Goal: Task Accomplishment & Management: Manage account settings

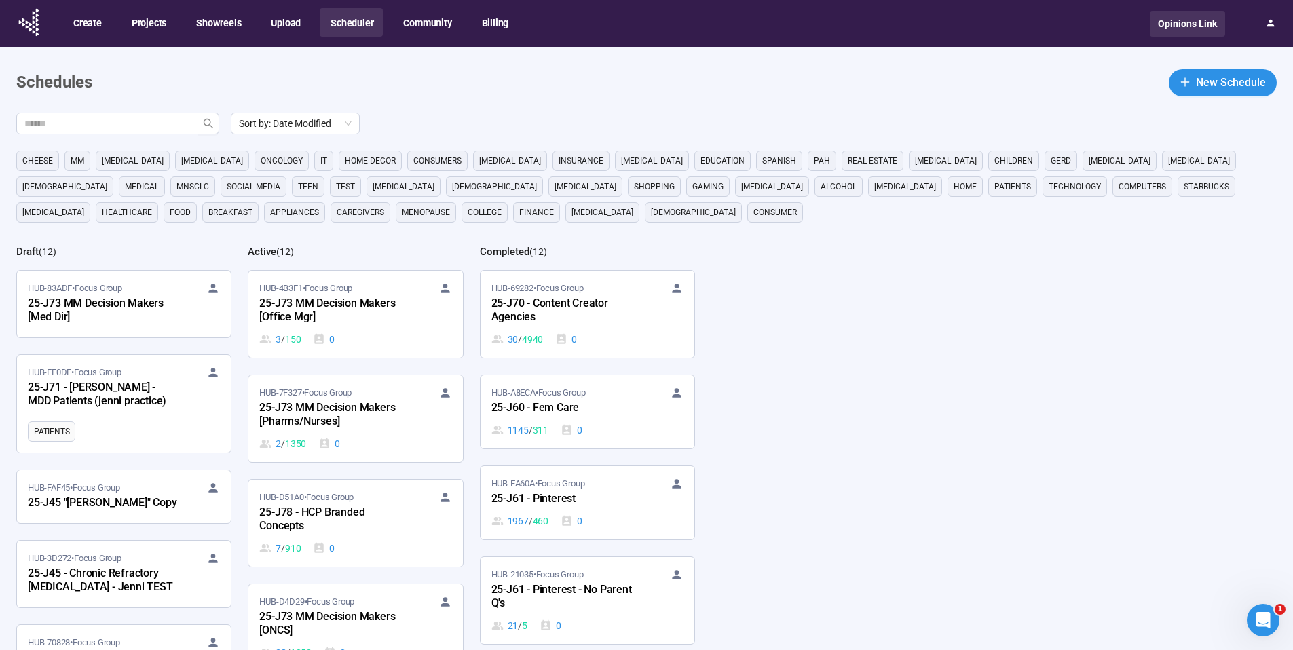
click at [1187, 18] on div "Opinions Link" at bounding box center [1187, 24] width 75 height 26
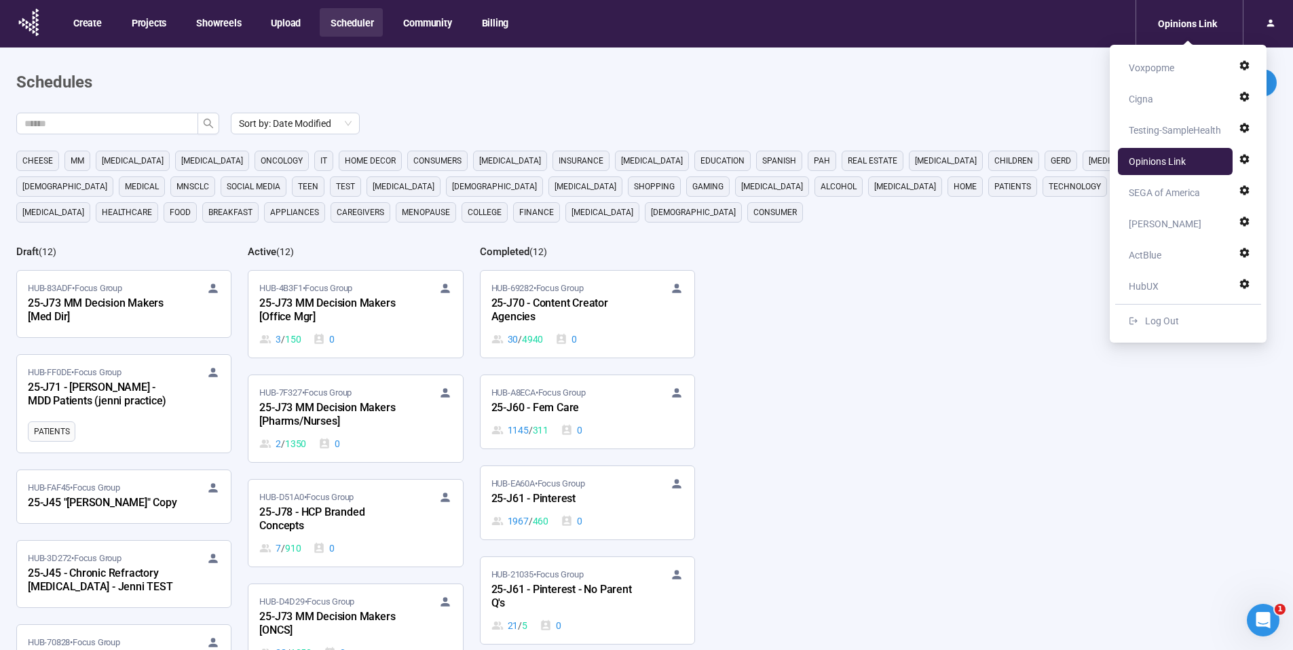
drag, startPoint x: 890, startPoint y: 96, endPoint x: 538, endPoint y: 50, distance: 354.7
click at [890, 96] on main "Schedules New Schedule Sort by: Date Modified cheese MM cancer Parkinsons oncol…" at bounding box center [646, 405] width 1293 height 715
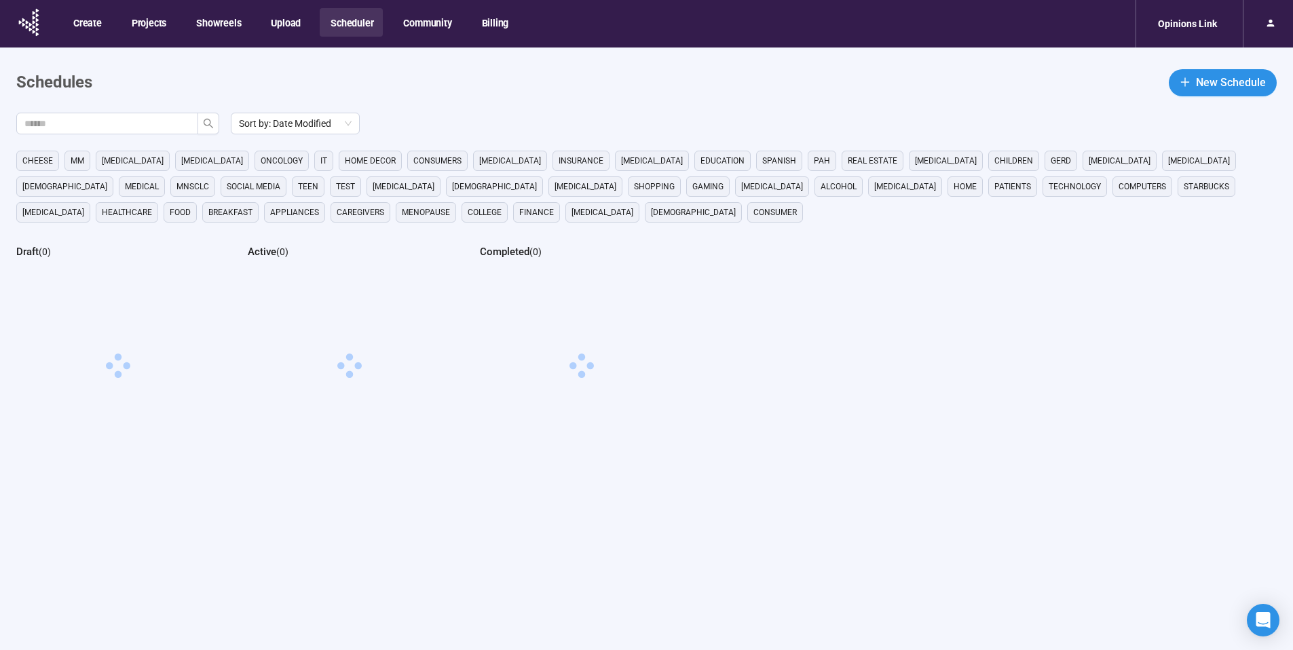
click at [1191, 7] on div "Opinions Link" at bounding box center [1189, 24] width 107 height 48
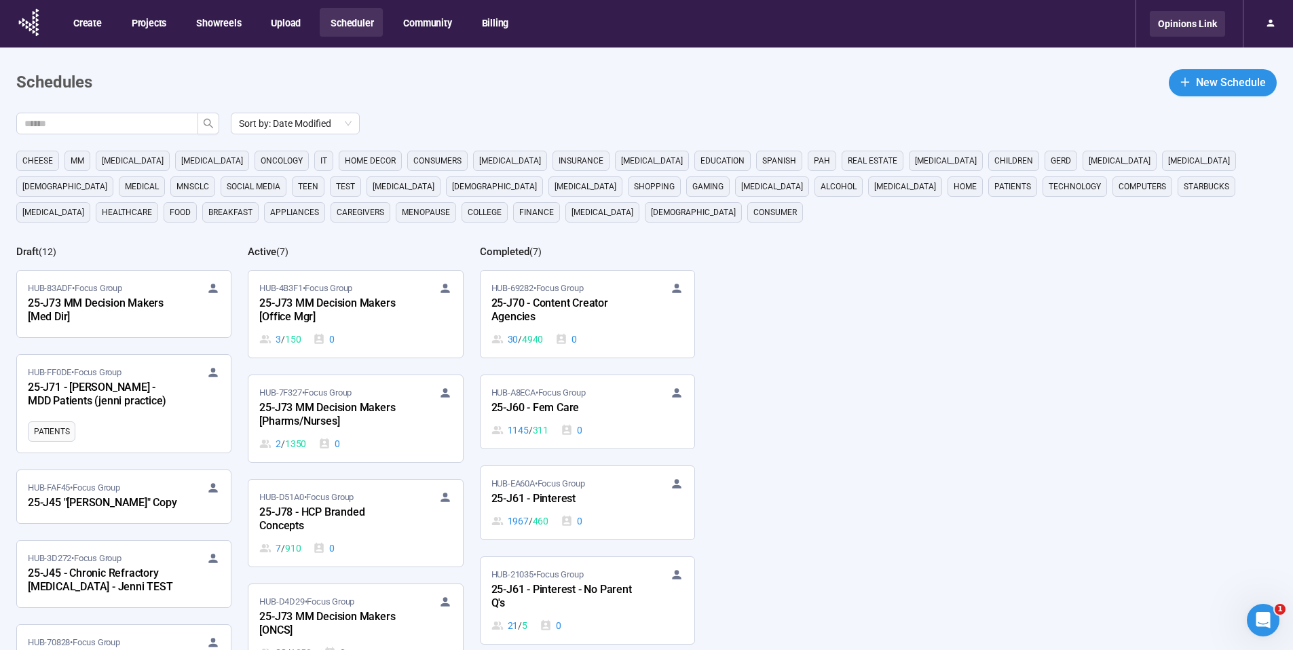
click at [1193, 19] on div "Opinions Link" at bounding box center [1187, 24] width 75 height 26
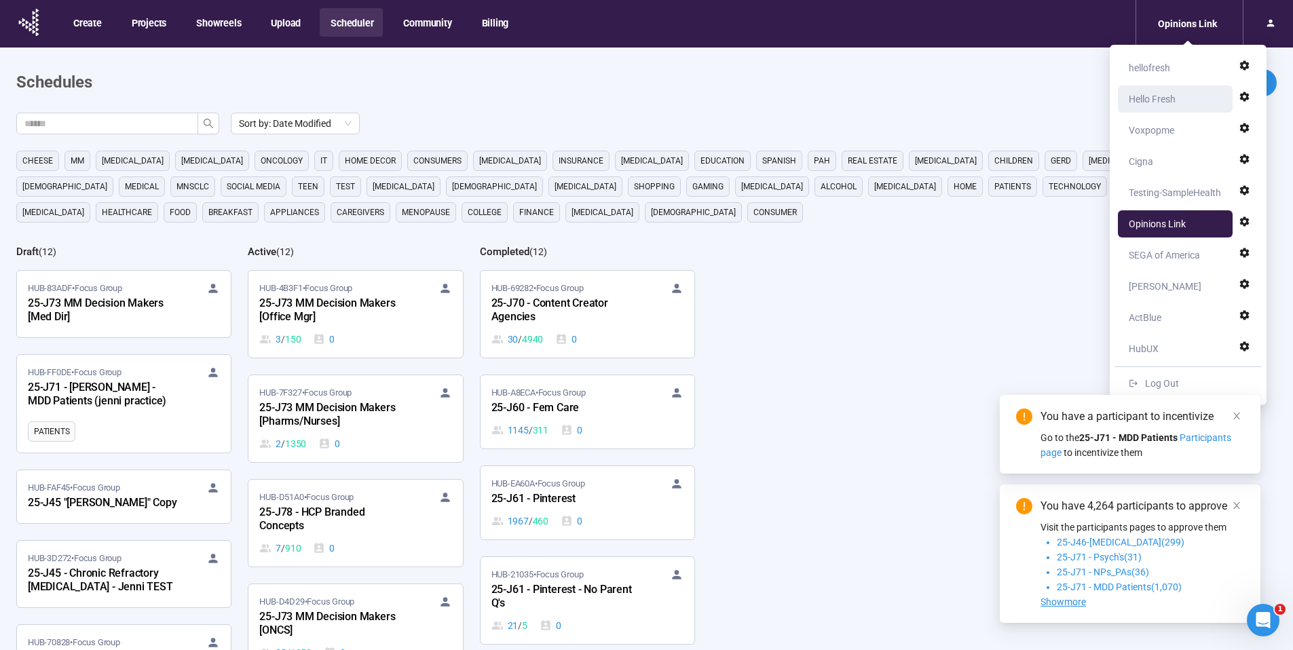
click at [1162, 103] on div "Hello Fresh" at bounding box center [1152, 99] width 47 height 27
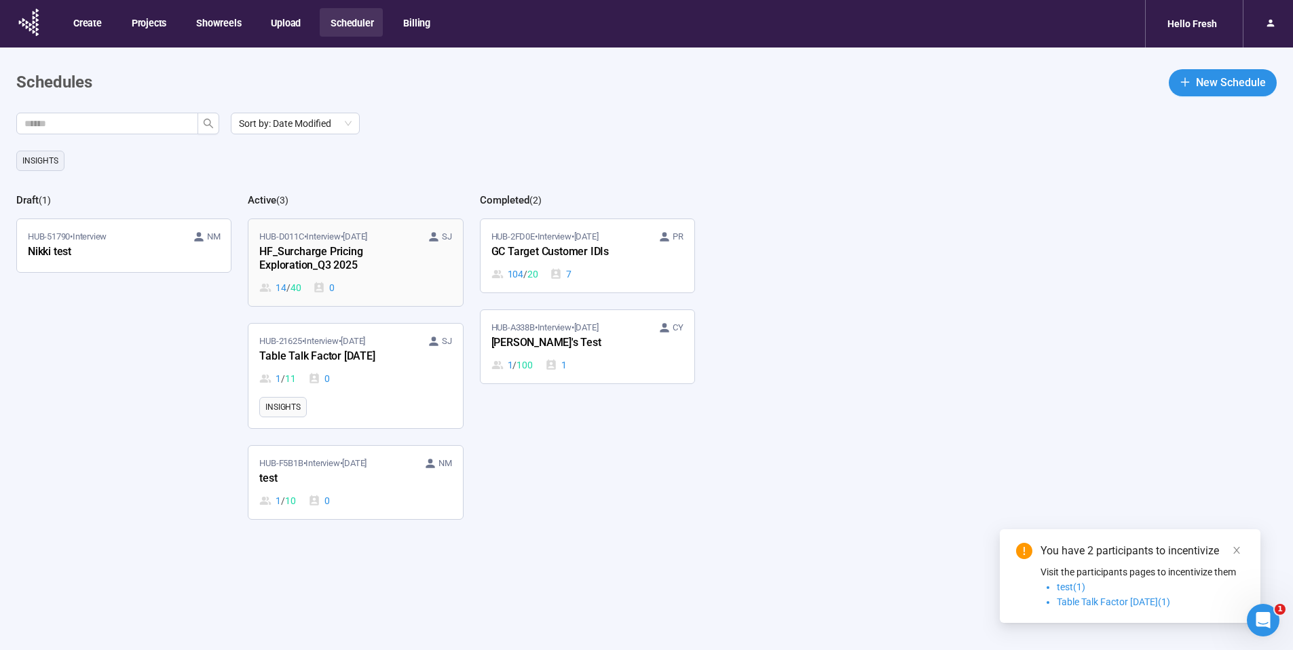
click at [378, 225] on link "HUB-D011C • Interview • [DATE] SJ HF_Surcharge Pricing Exploration_Q3 2025 14 /…" at bounding box center [355, 262] width 214 height 87
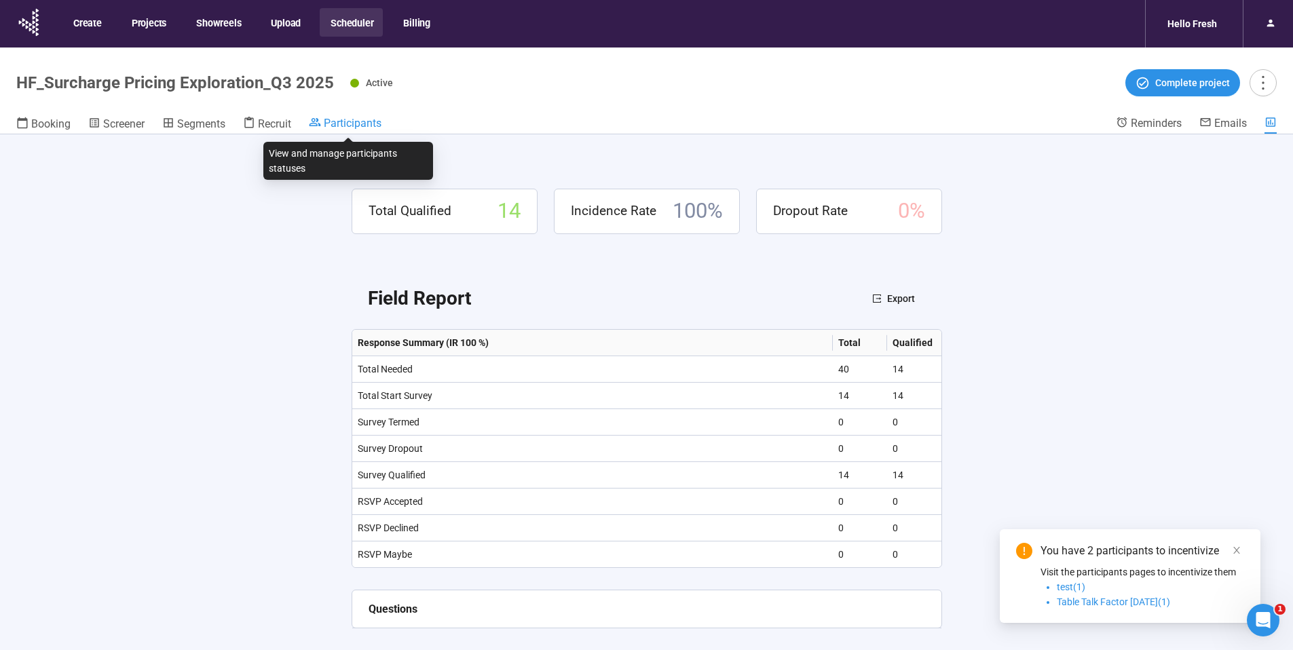
click at [321, 123] on icon at bounding box center [315, 122] width 12 height 12
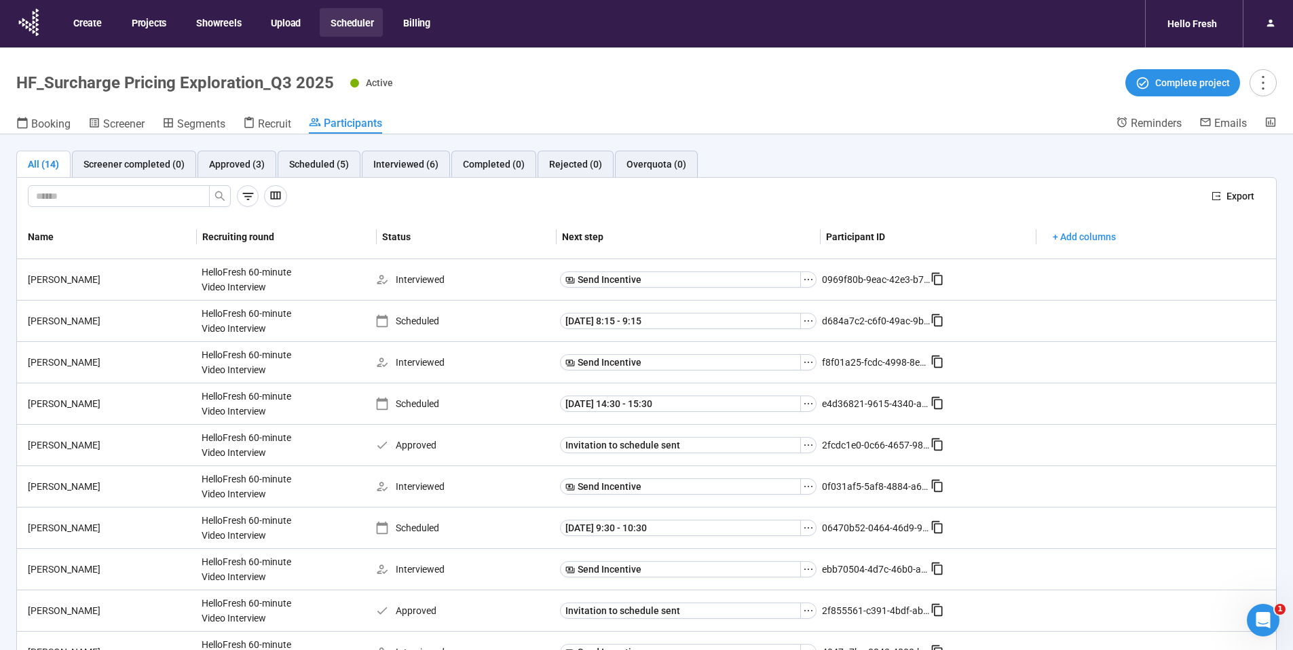
drag, startPoint x: 147, startPoint y: 192, endPoint x: 160, endPoint y: 179, distance: 18.3
click at [148, 191] on input "text" at bounding box center [113, 196] width 155 height 15
paste input "****"
type input "****"
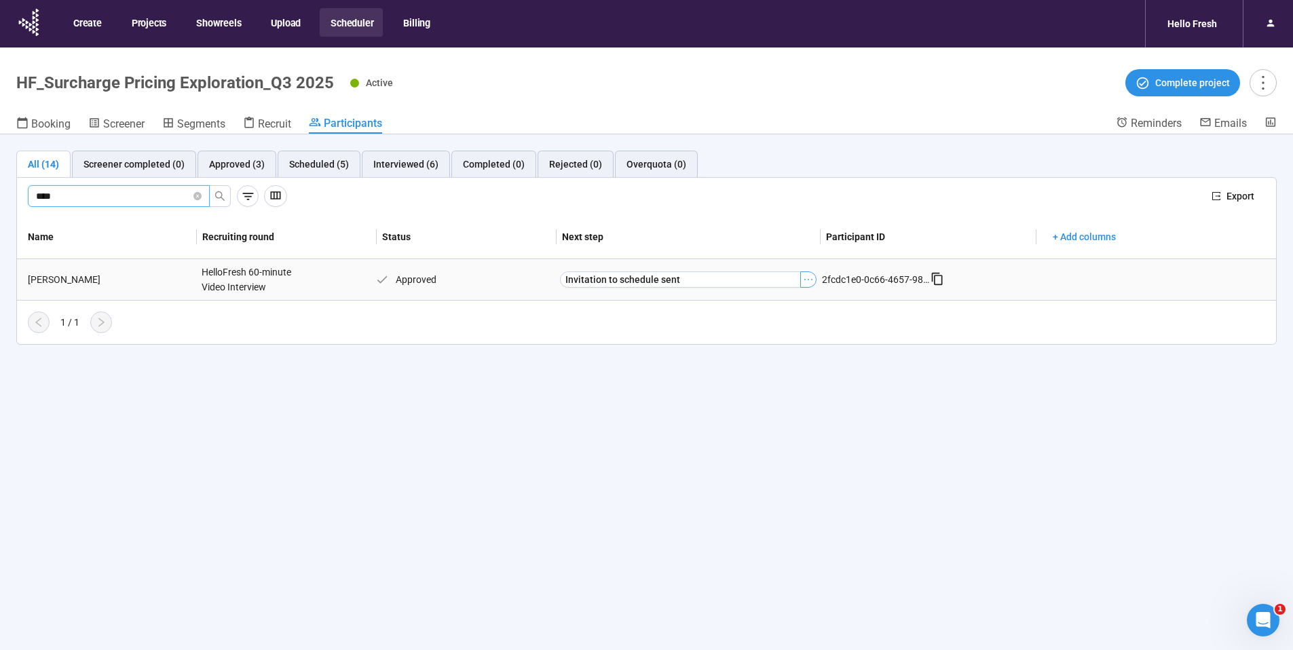
click at [812, 278] on icon "ellipsis" at bounding box center [808, 279] width 11 height 11
click at [484, 329] on div "1 / 1" at bounding box center [641, 323] width 1248 height 22
click at [52, 127] on span "Booking" at bounding box center [50, 123] width 39 height 13
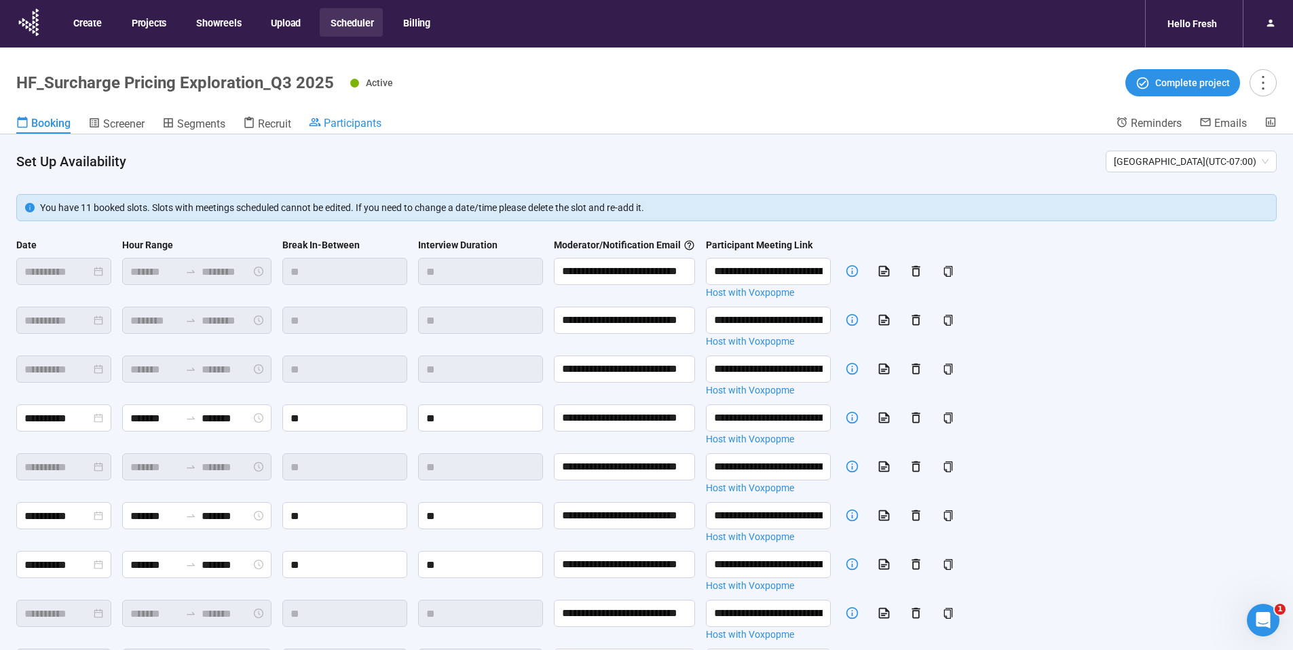
click at [324, 116] on div "Participants" at bounding box center [345, 123] width 73 height 14
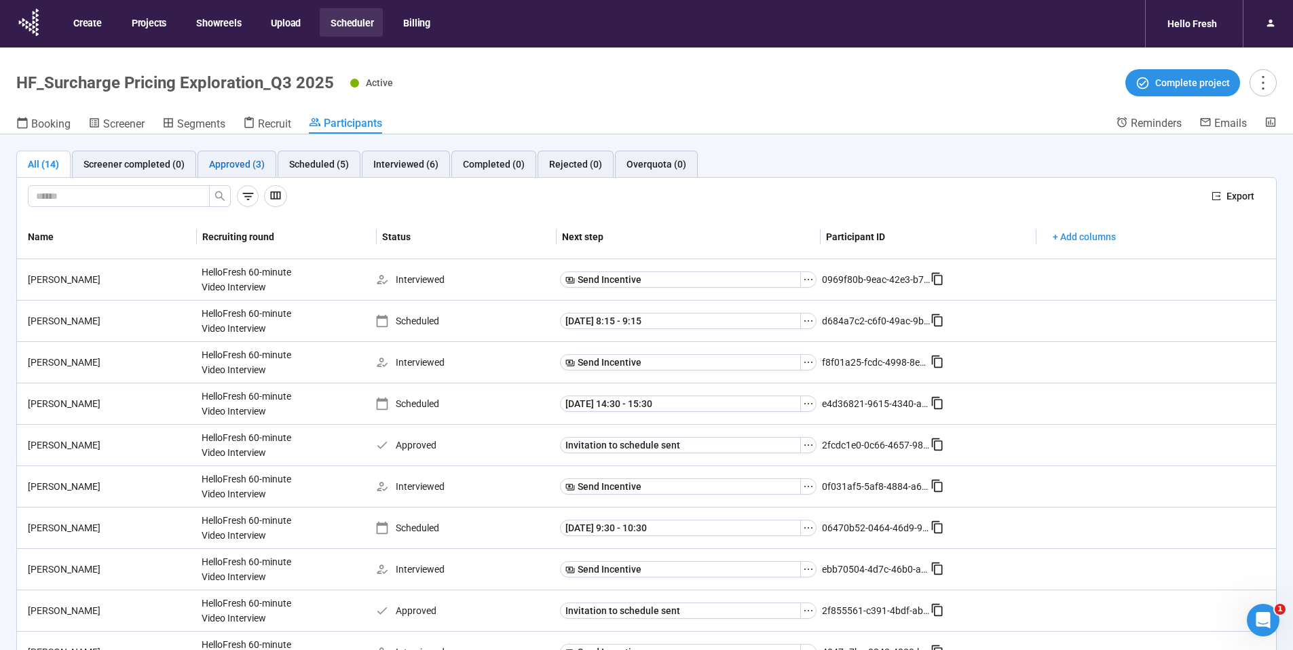
click at [240, 164] on div "Approved (3)" at bounding box center [237, 164] width 56 height 15
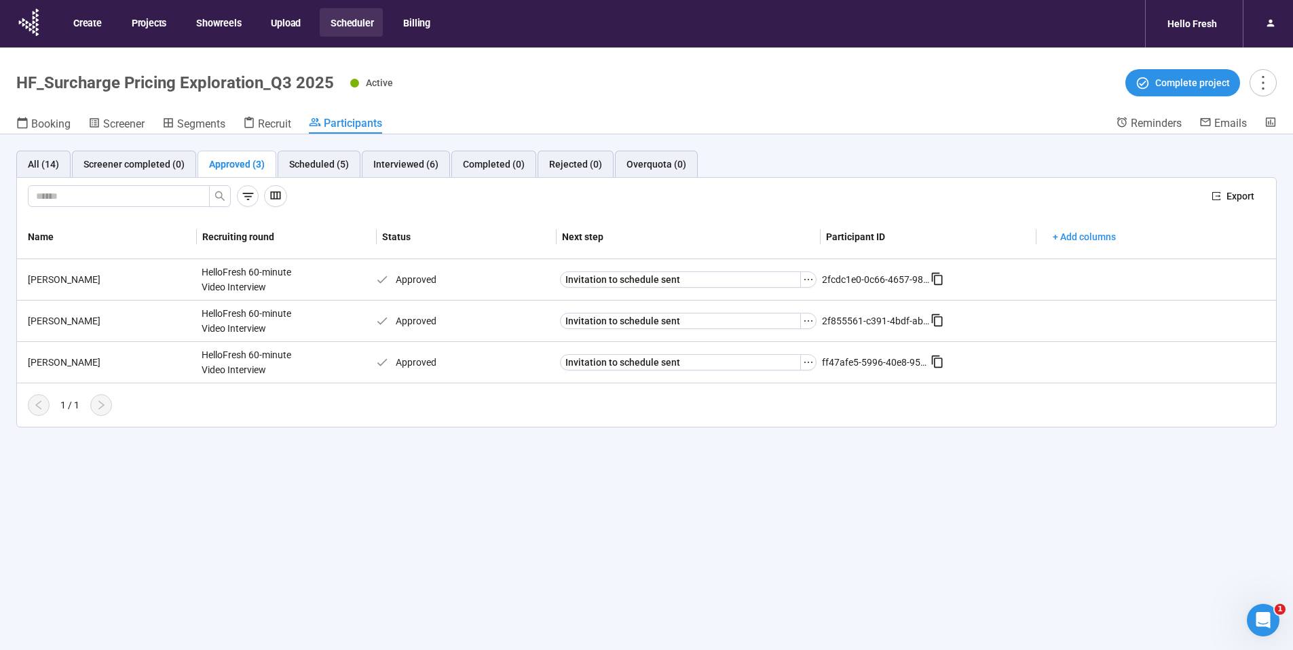
click at [263, 532] on div "All (14) Screener completed (0) Approved (3) Scheduled (5) Interviewed (6) Comp…" at bounding box center [646, 415] width 1293 height 563
click at [807, 282] on icon "ellipsis" at bounding box center [808, 279] width 11 height 11
click at [775, 303] on span "Schedule" at bounding box center [787, 304] width 136 height 15
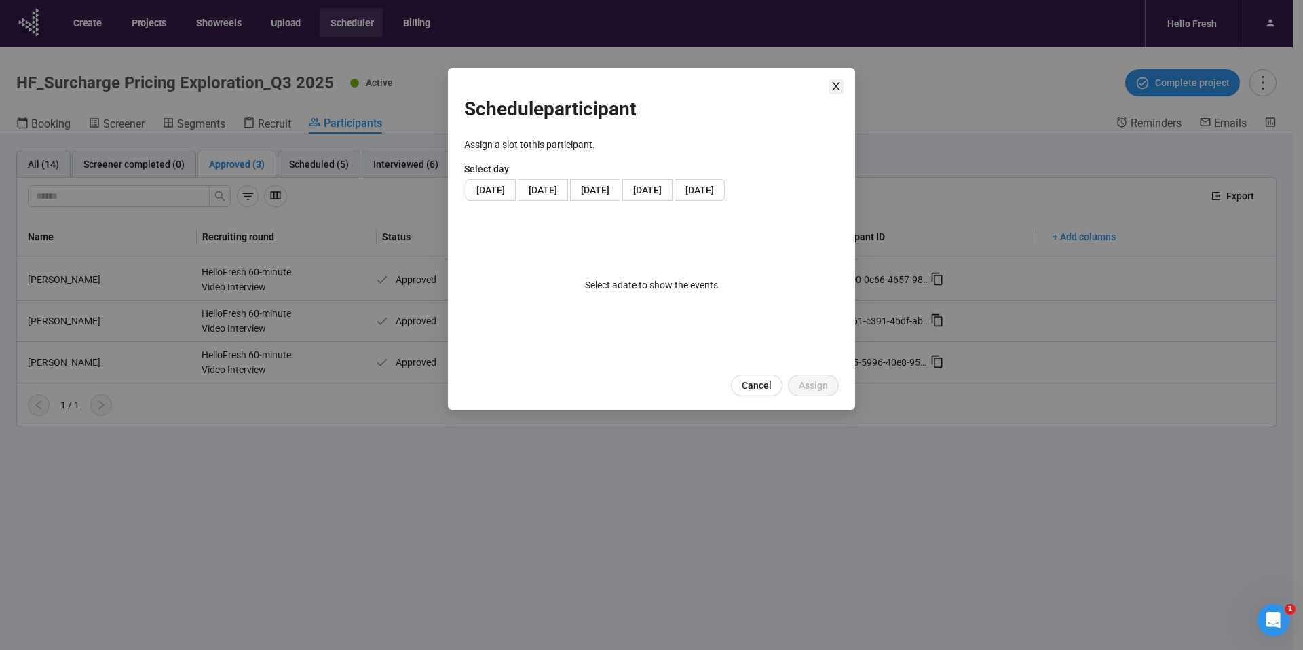
click at [838, 83] on icon "close" at bounding box center [835, 86] width 7 height 8
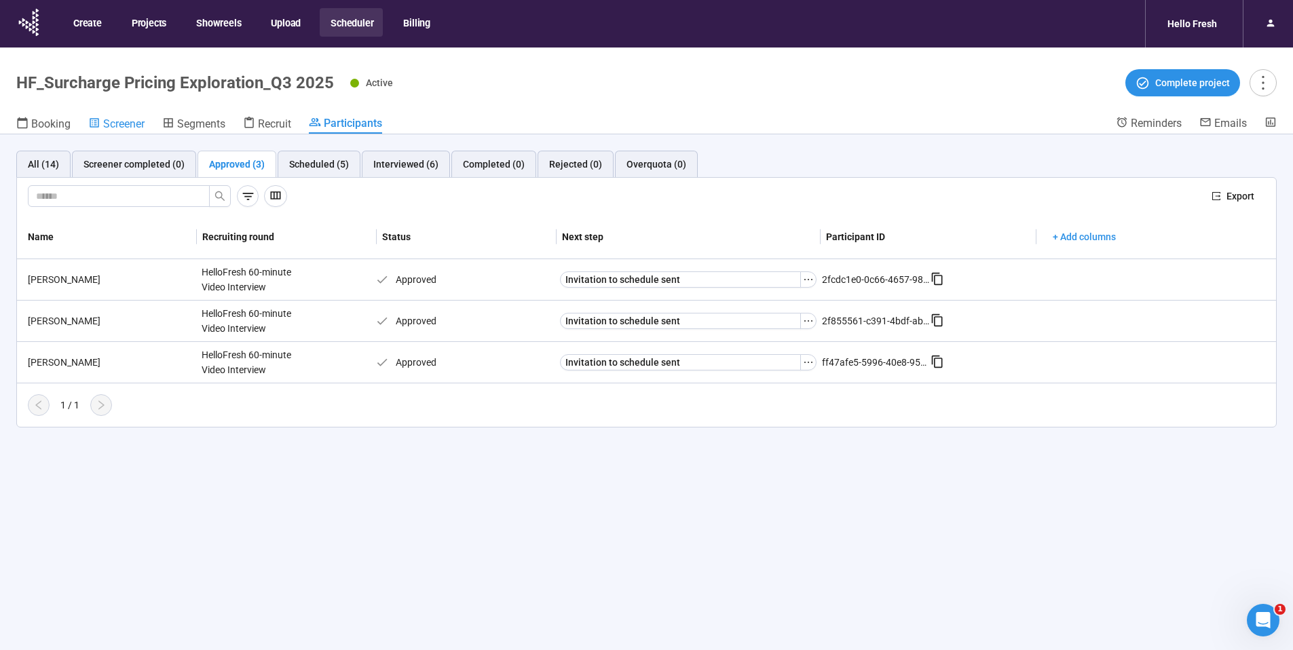
click at [132, 121] on span "Screener" at bounding box center [123, 123] width 41 height 13
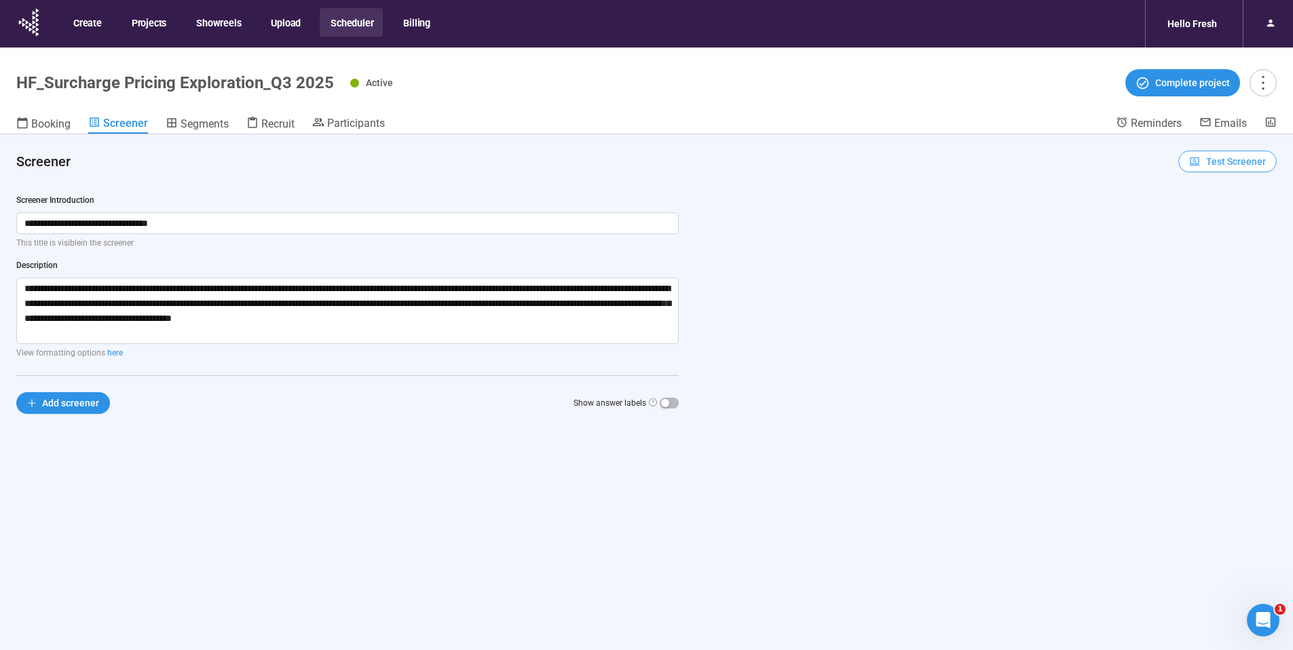
click at [1212, 164] on span "Test Screener" at bounding box center [1236, 161] width 60 height 15
click at [1231, 238] on link "Test screener" at bounding box center [1219, 232] width 56 height 11
click at [349, 124] on span "Participants" at bounding box center [356, 123] width 58 height 13
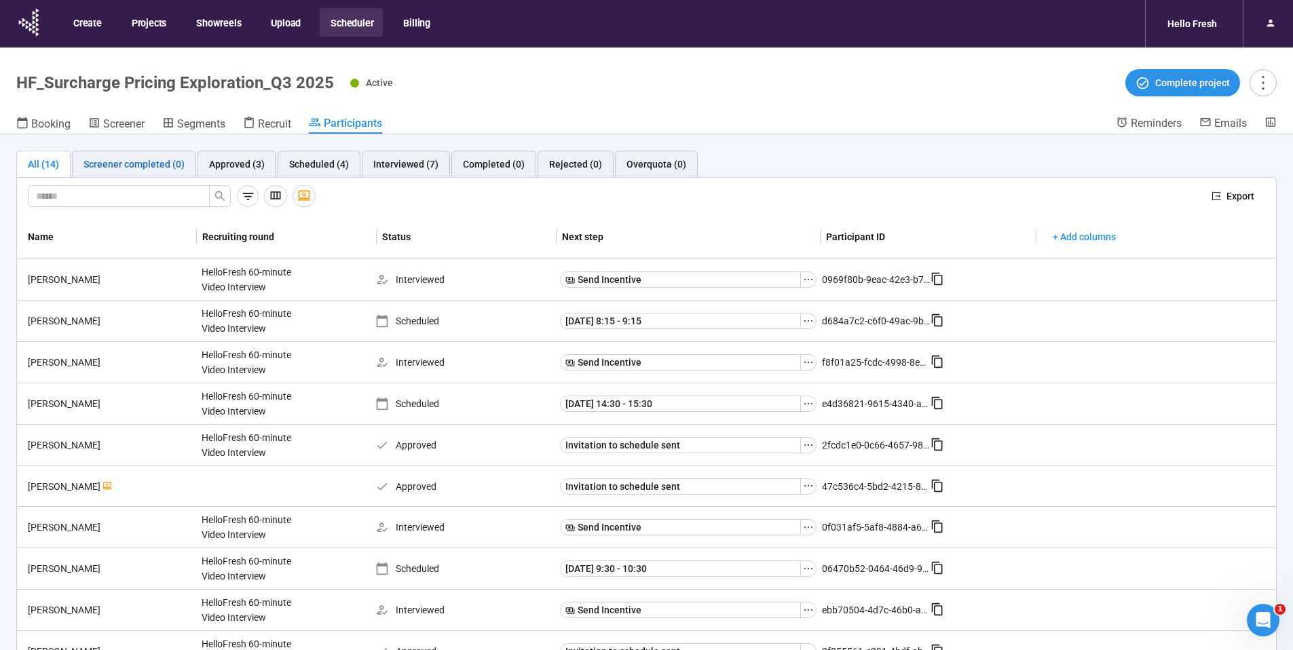
click at [148, 157] on div "Screener completed (0)" at bounding box center [133, 164] width 101 height 15
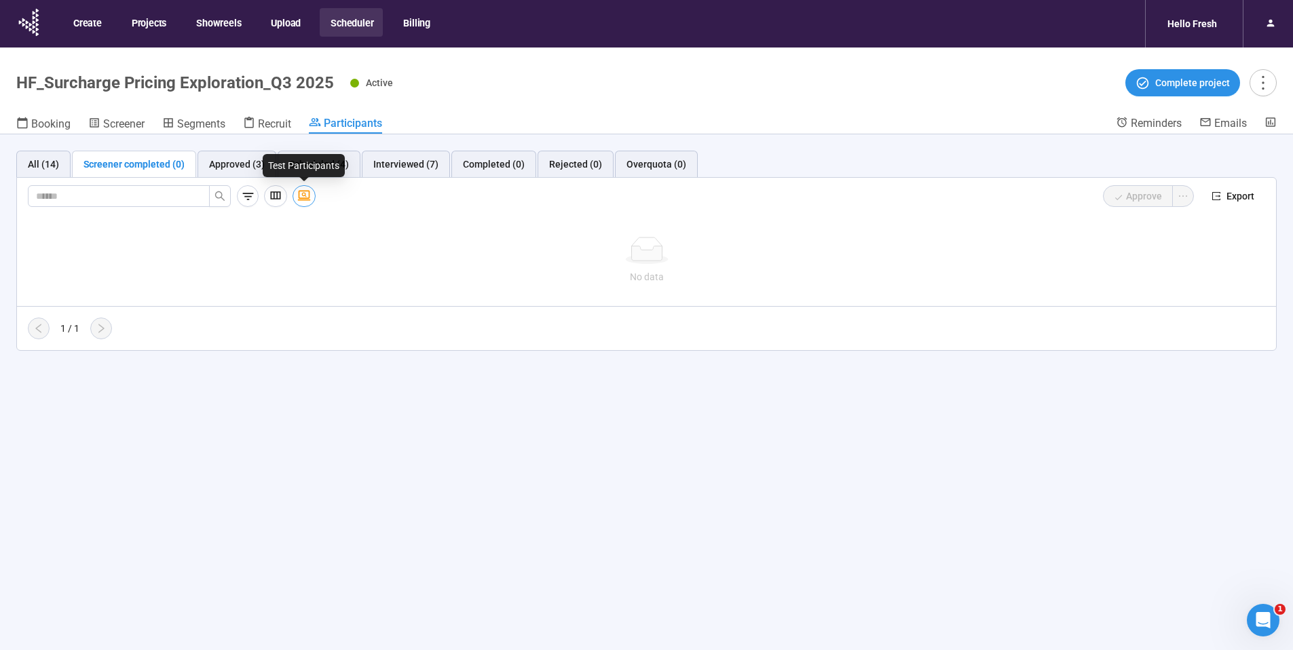
click at [298, 195] on icon "button" at bounding box center [304, 196] width 14 height 14
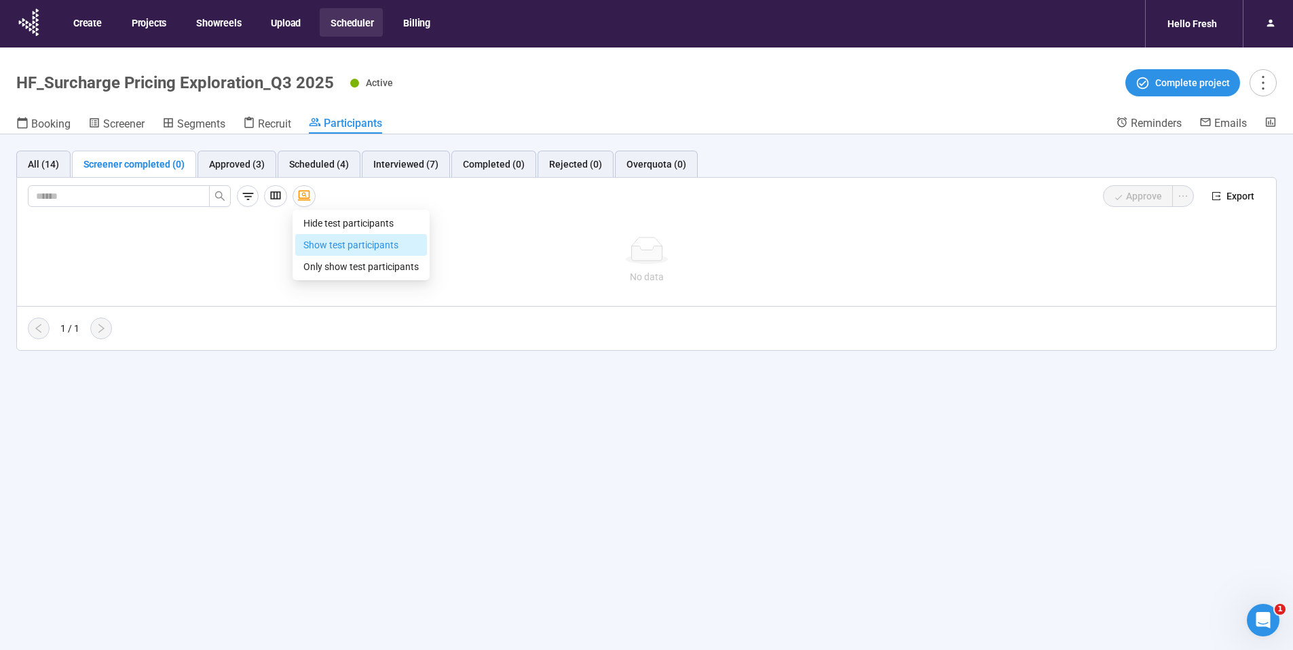
click at [339, 244] on span "Show test participants" at bounding box center [360, 245] width 115 height 15
click at [298, 202] on icon "button" at bounding box center [304, 196] width 14 height 14
click at [333, 263] on span "Only show test participants" at bounding box center [360, 266] width 115 height 15
click at [22, 167] on div "All (14)" at bounding box center [43, 164] width 54 height 27
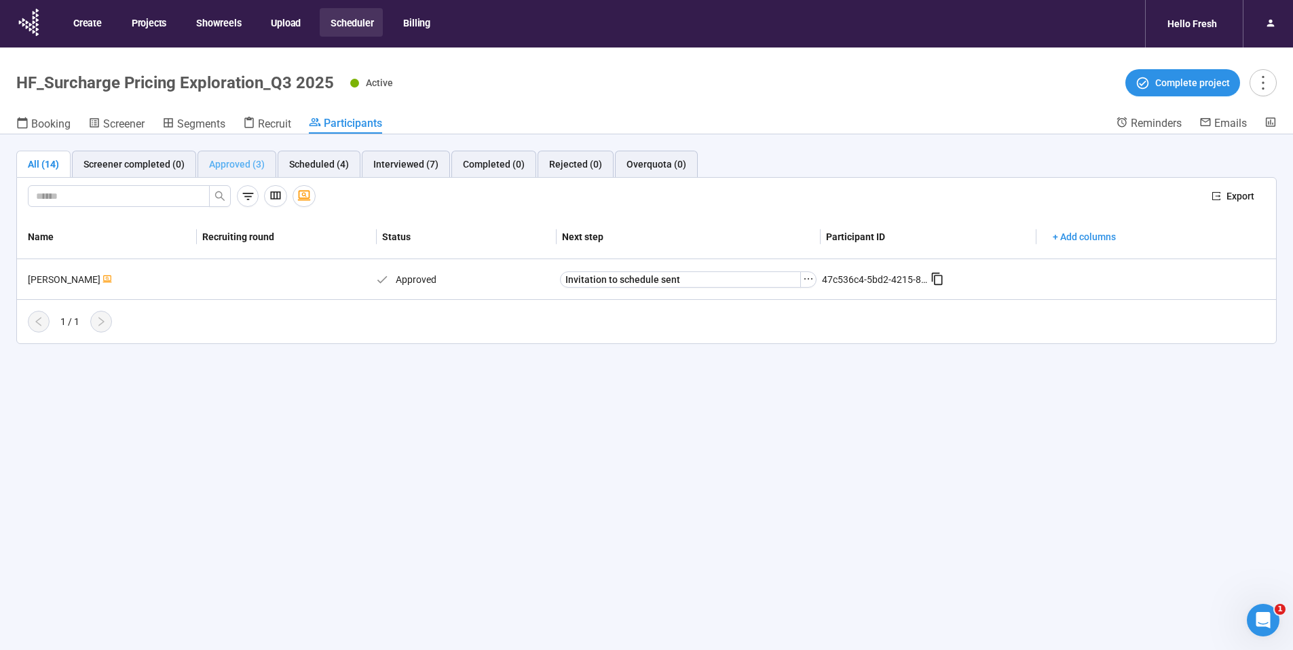
click at [244, 172] on div "Approved (3)" at bounding box center [237, 164] width 79 height 27
click at [37, 116] on link "Booking" at bounding box center [43, 125] width 54 height 18
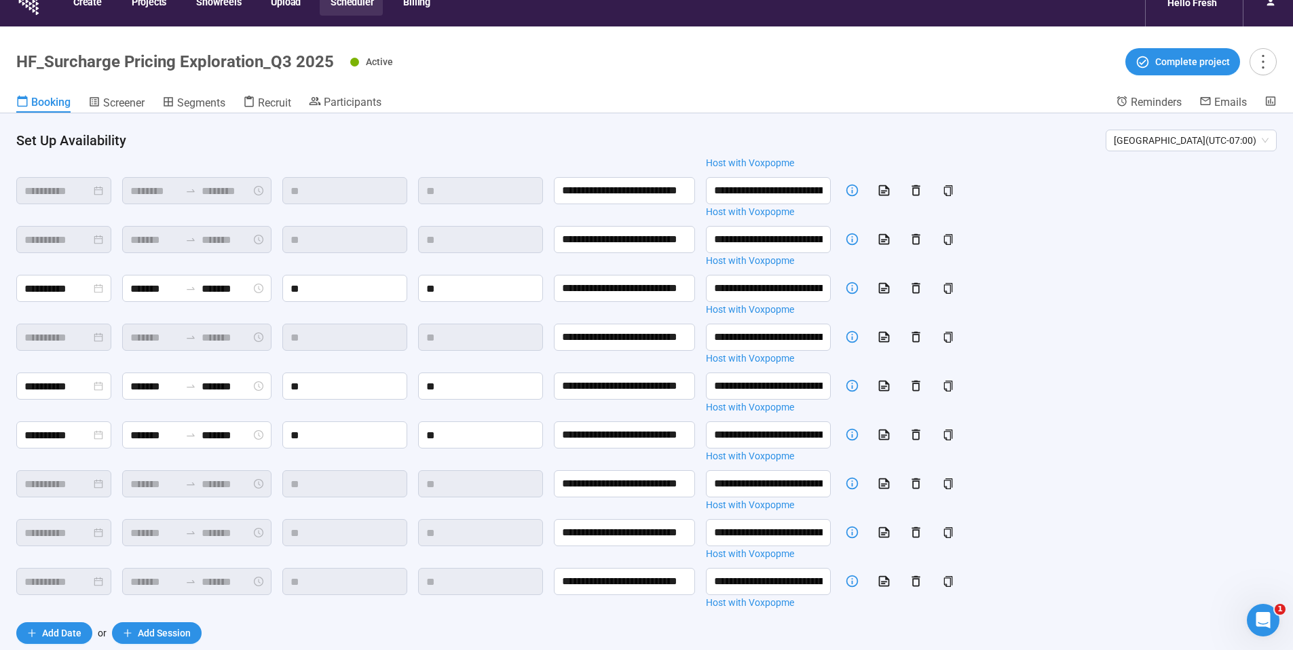
scroll to position [48, 0]
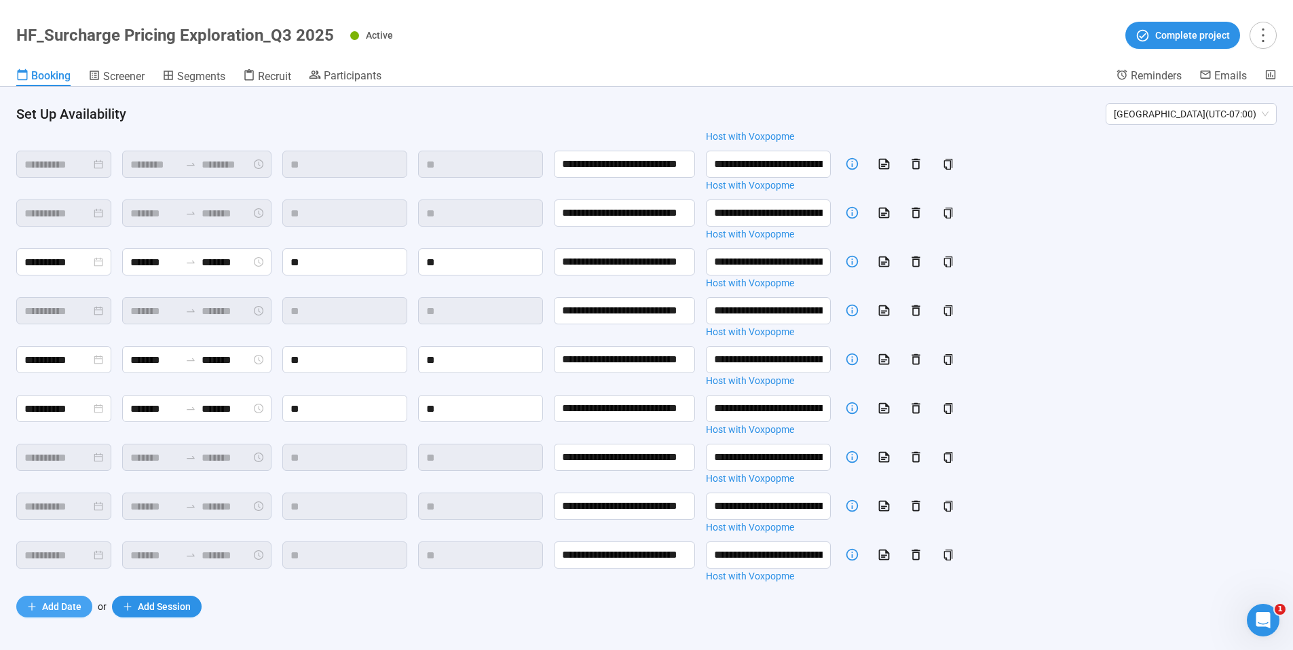
click at [67, 610] on span "Add Date" at bounding box center [61, 606] width 39 height 15
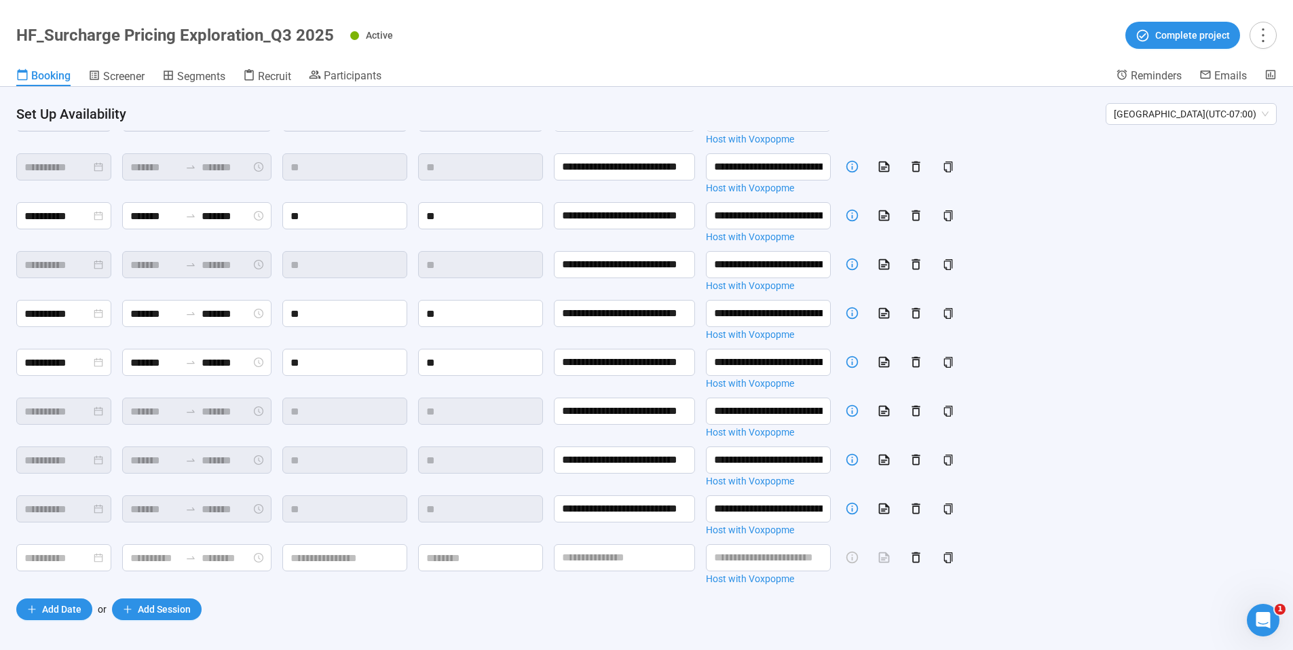
scroll to position [157, 0]
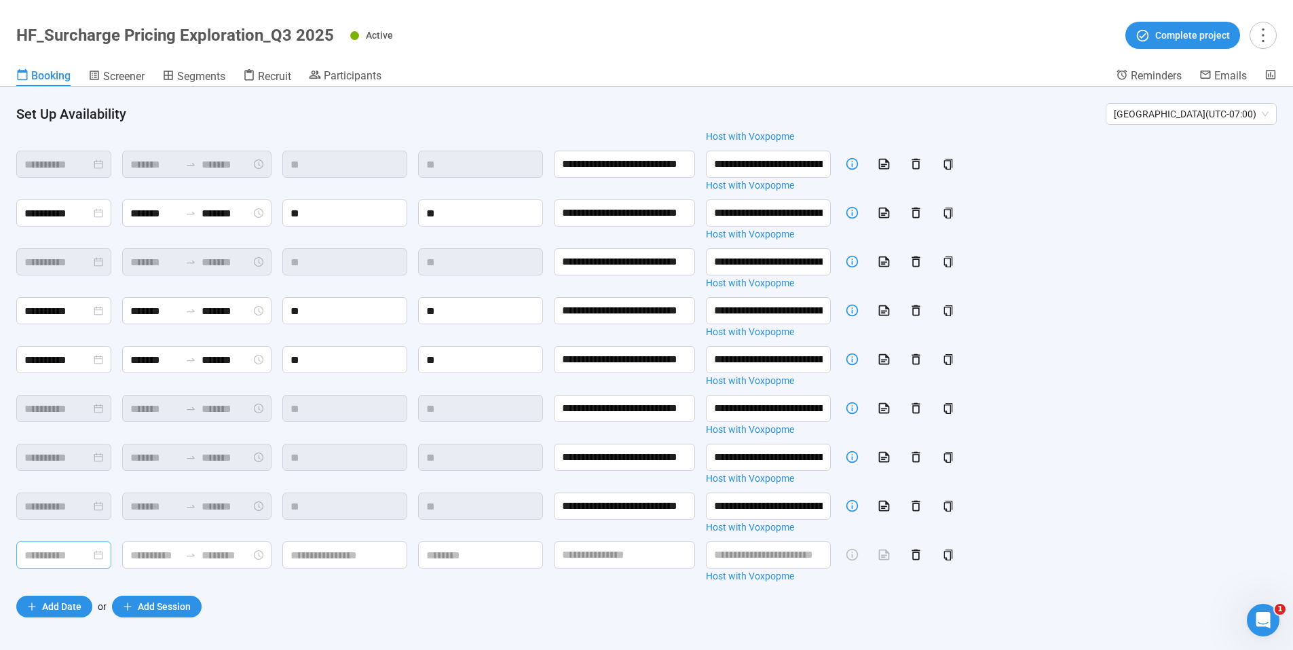
click at [64, 556] on input at bounding box center [57, 555] width 67 height 17
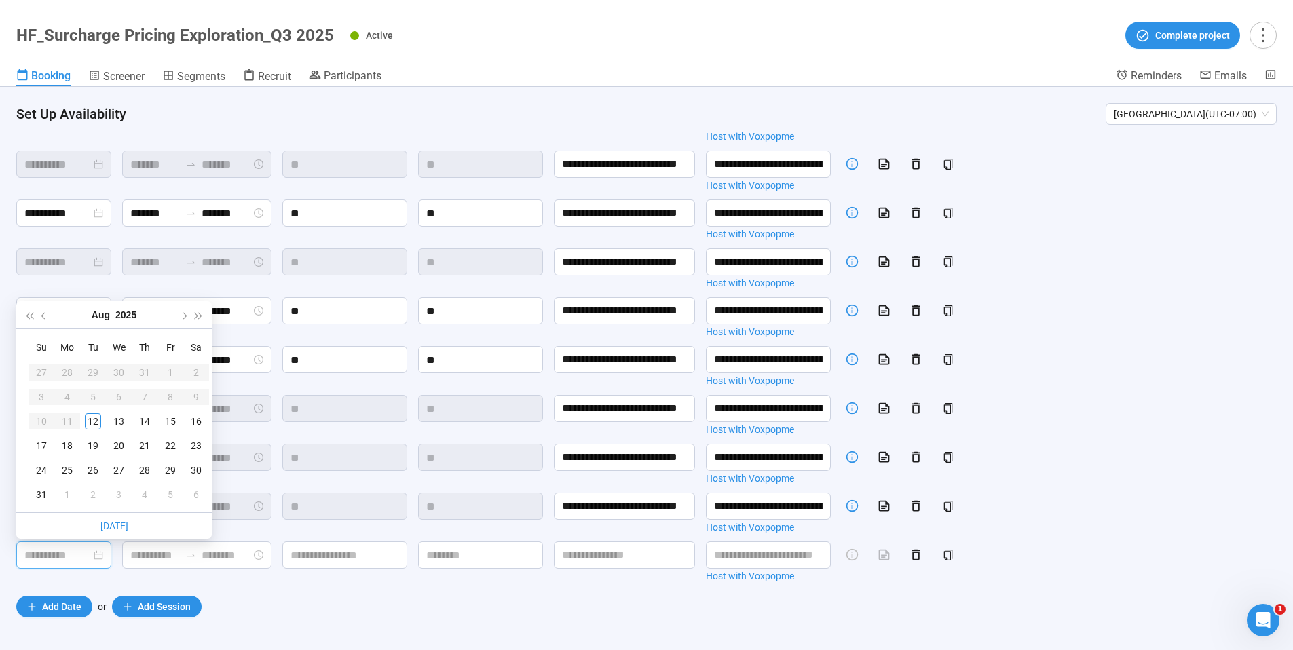
type input "**********"
click at [794, 627] on section "**********" at bounding box center [646, 311] width 1293 height 677
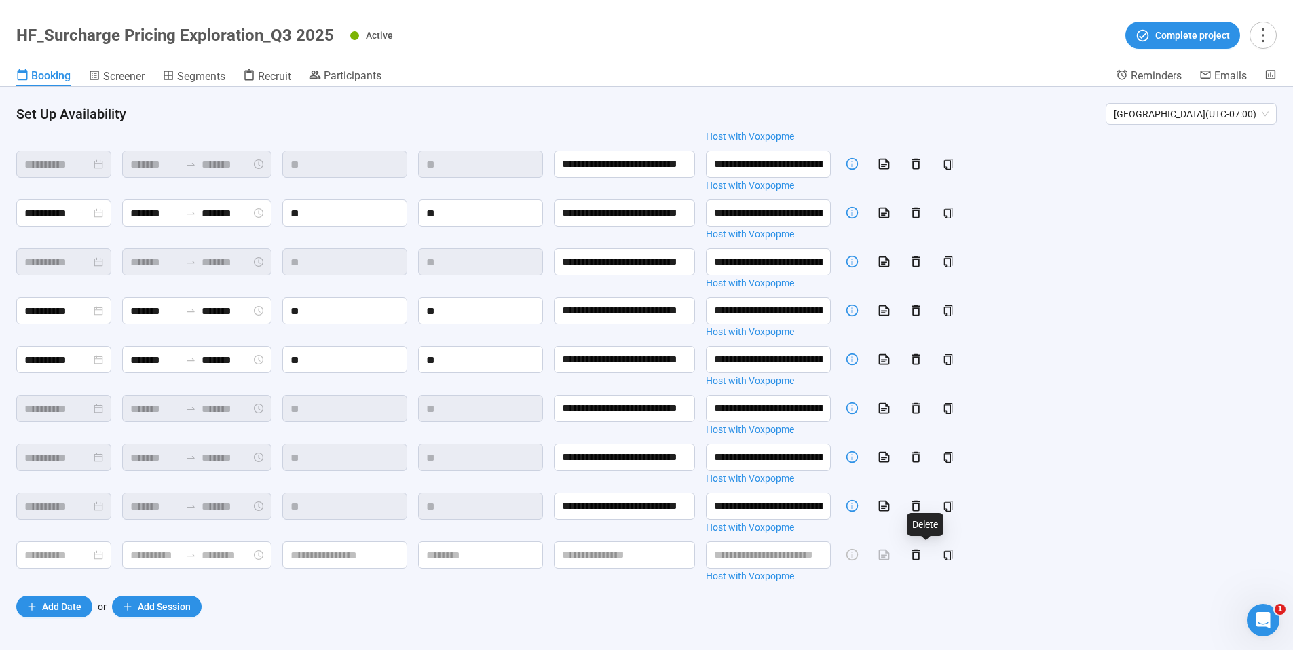
drag, startPoint x: 926, startPoint y: 554, endPoint x: 970, endPoint y: 594, distance: 59.6
click at [923, 554] on icon "button" at bounding box center [916, 555] width 14 height 14
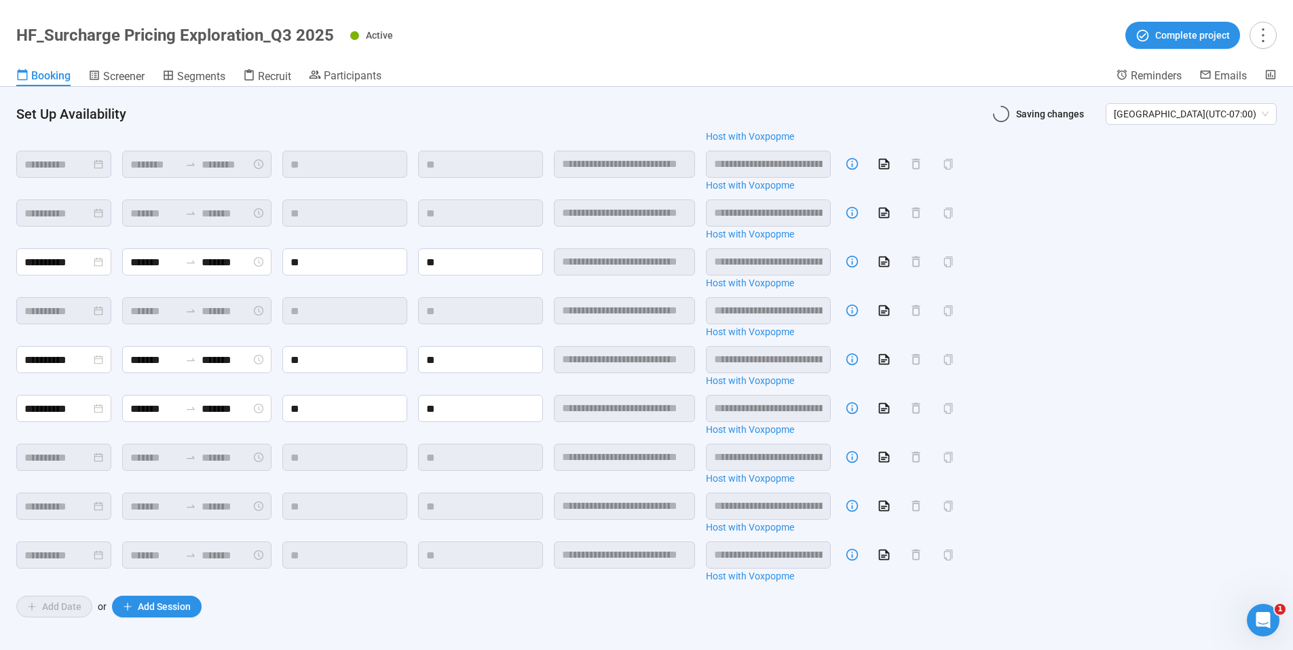
scroll to position [109, 0]
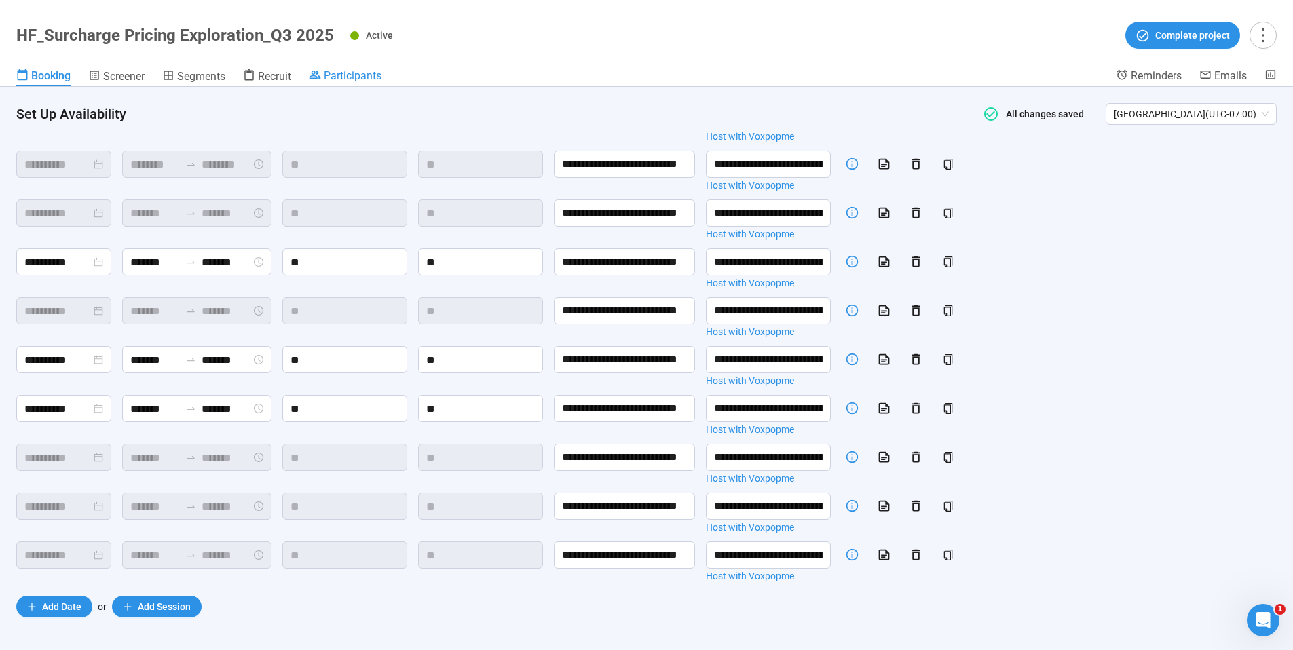
click at [343, 78] on span "Participants" at bounding box center [353, 75] width 58 height 13
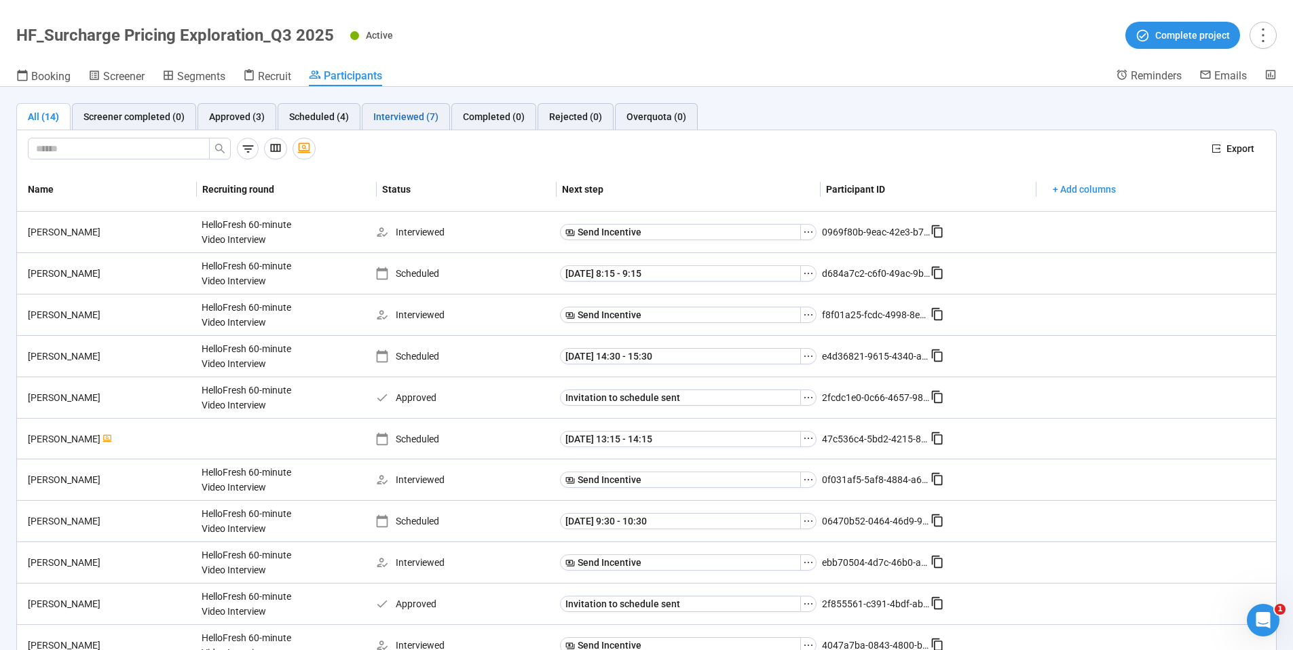
click at [394, 114] on div "Interviewed (7)" at bounding box center [405, 116] width 65 height 15
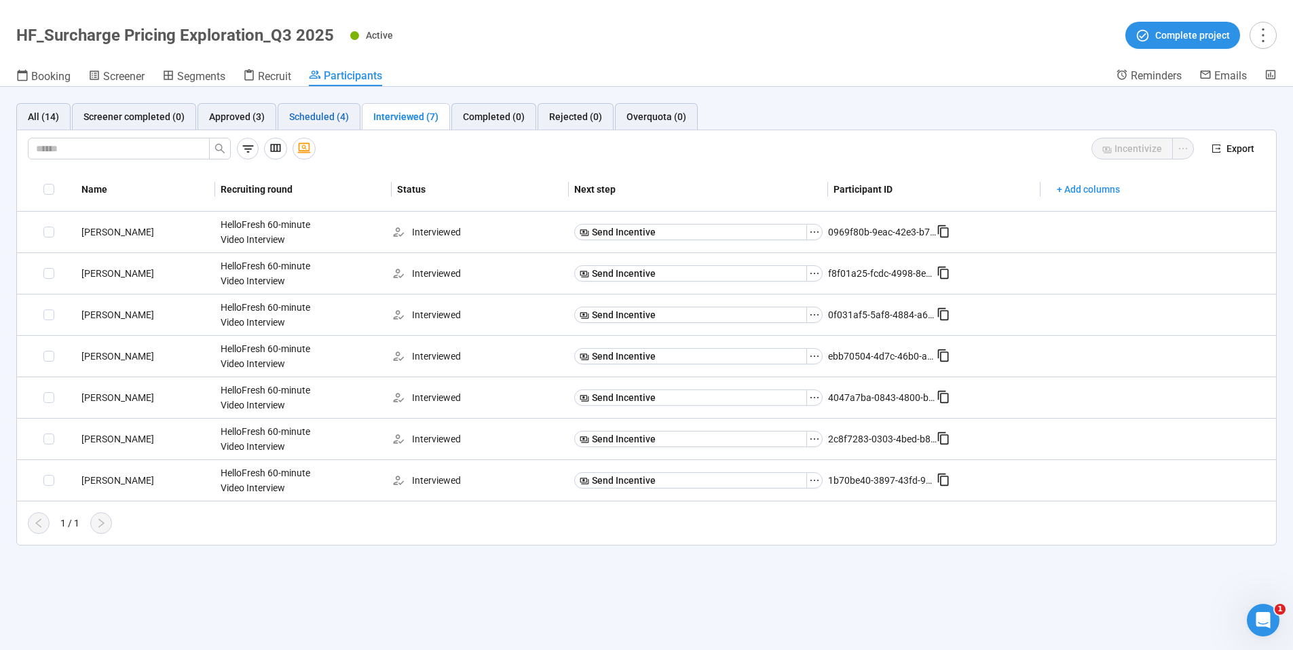
click at [316, 117] on div "Scheduled (4)" at bounding box center [319, 116] width 60 height 15
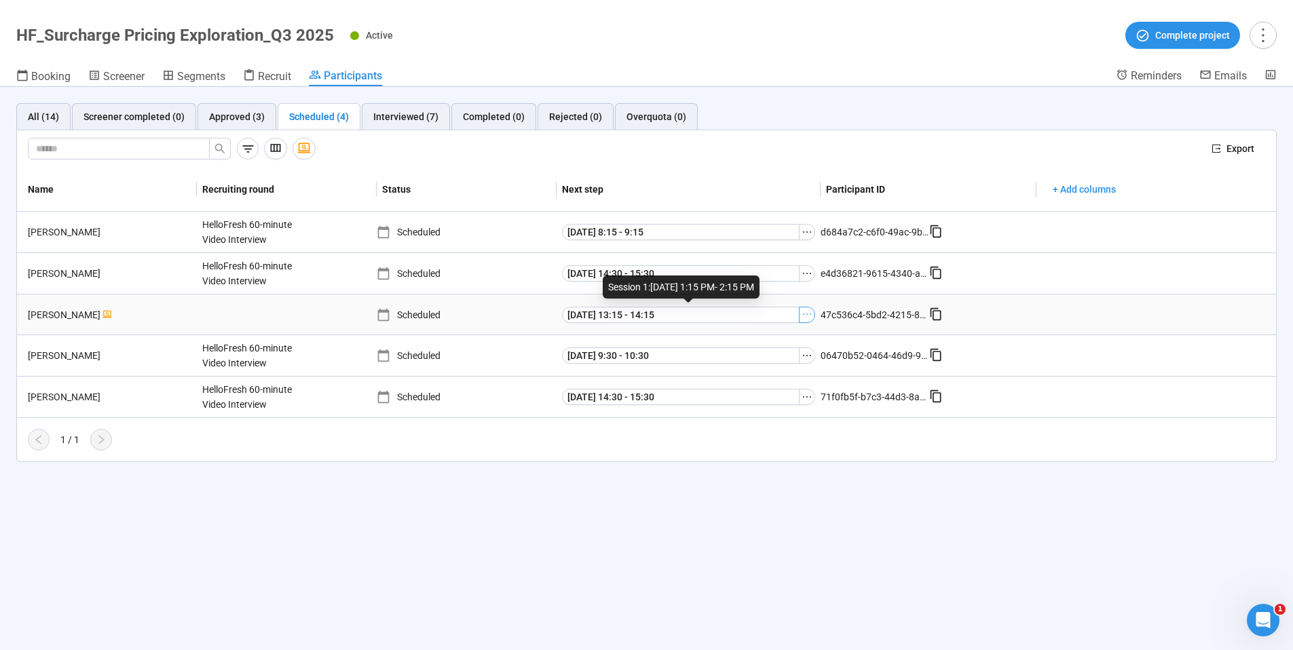
click at [809, 313] on icon "ellipsis" at bounding box center [807, 314] width 11 height 11
click at [785, 363] on span "[PERSON_NAME] as Interviewed" at bounding box center [786, 361] width 136 height 15
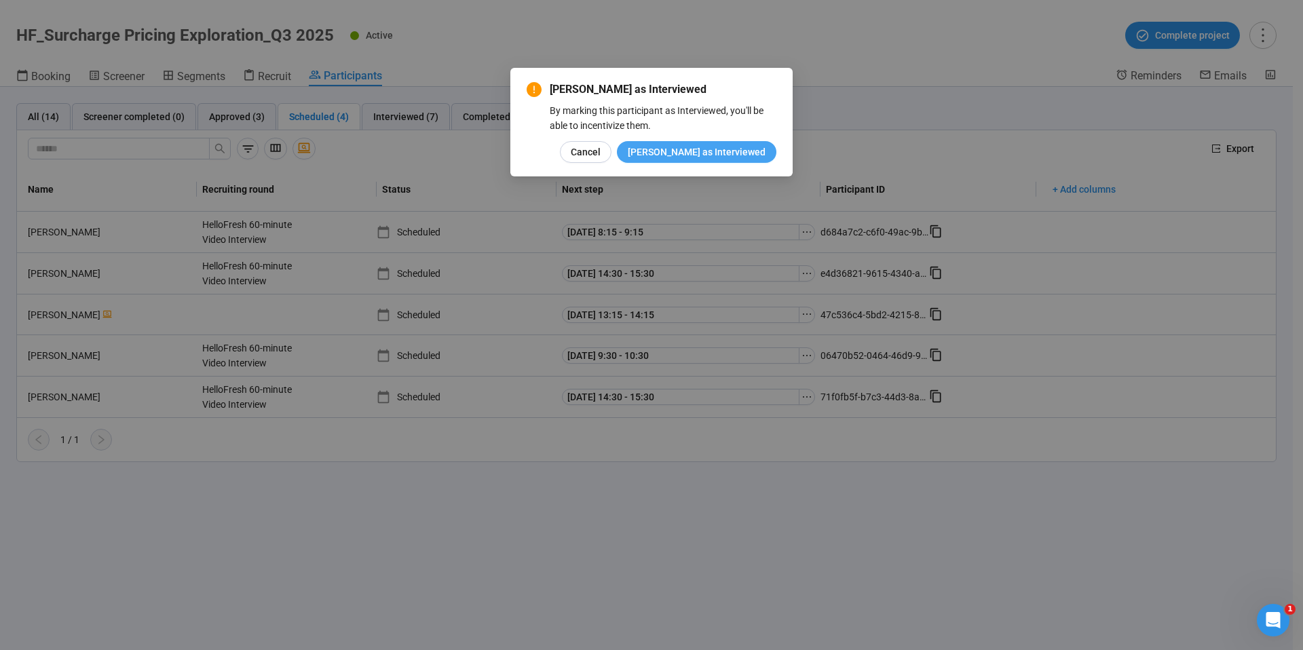
click at [724, 155] on span "[PERSON_NAME] as Interviewed" at bounding box center [697, 152] width 138 height 15
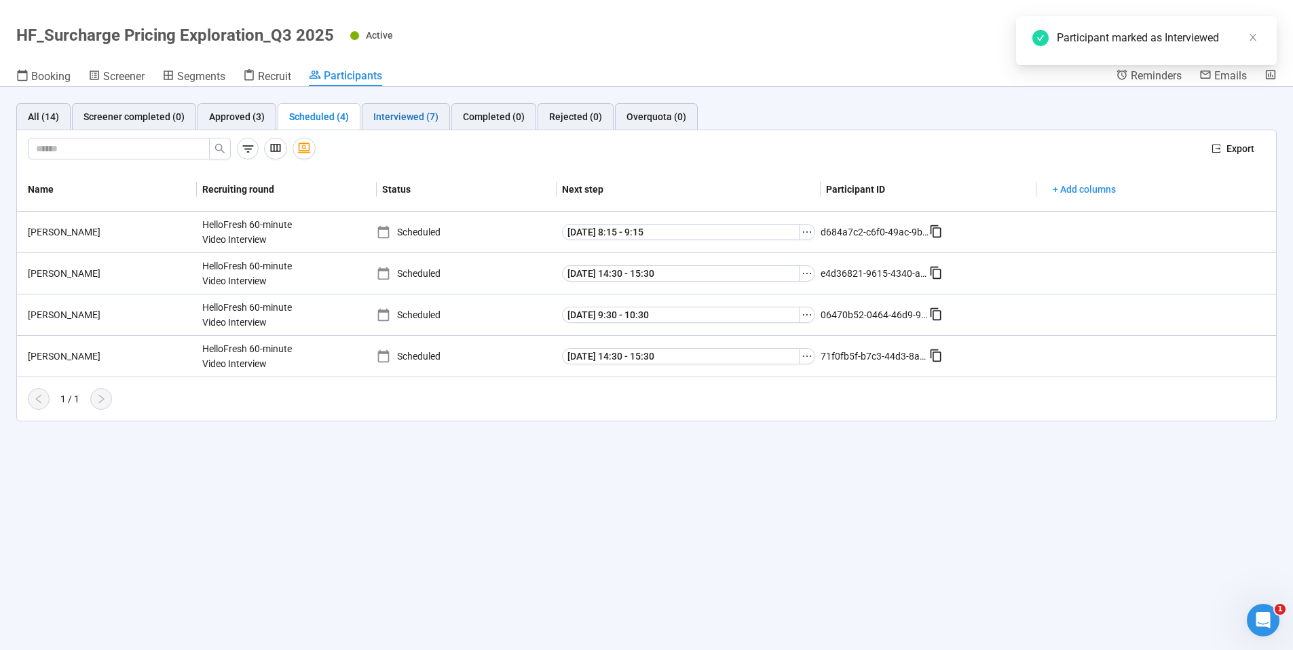
click at [398, 117] on div "Interviewed (7)" at bounding box center [405, 116] width 65 height 15
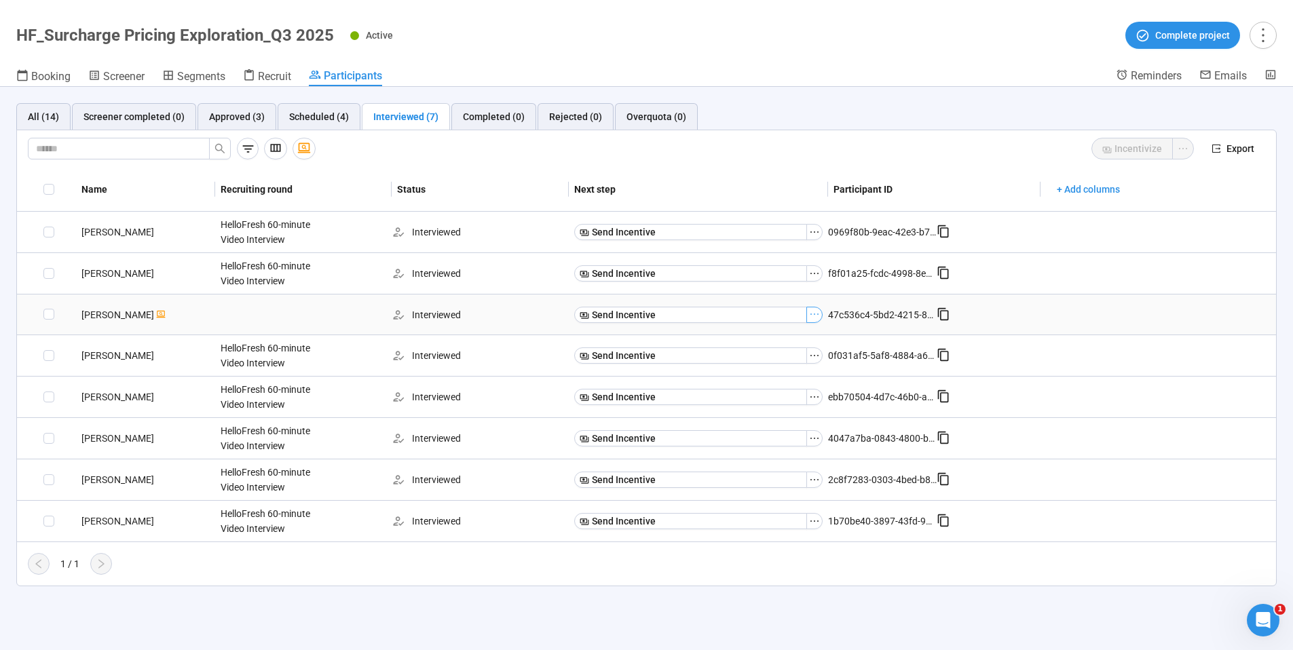
click at [815, 315] on icon "ellipsis" at bounding box center [814, 314] width 11 height 11
click at [802, 333] on span "Mark as No show" at bounding box center [768, 339] width 86 height 15
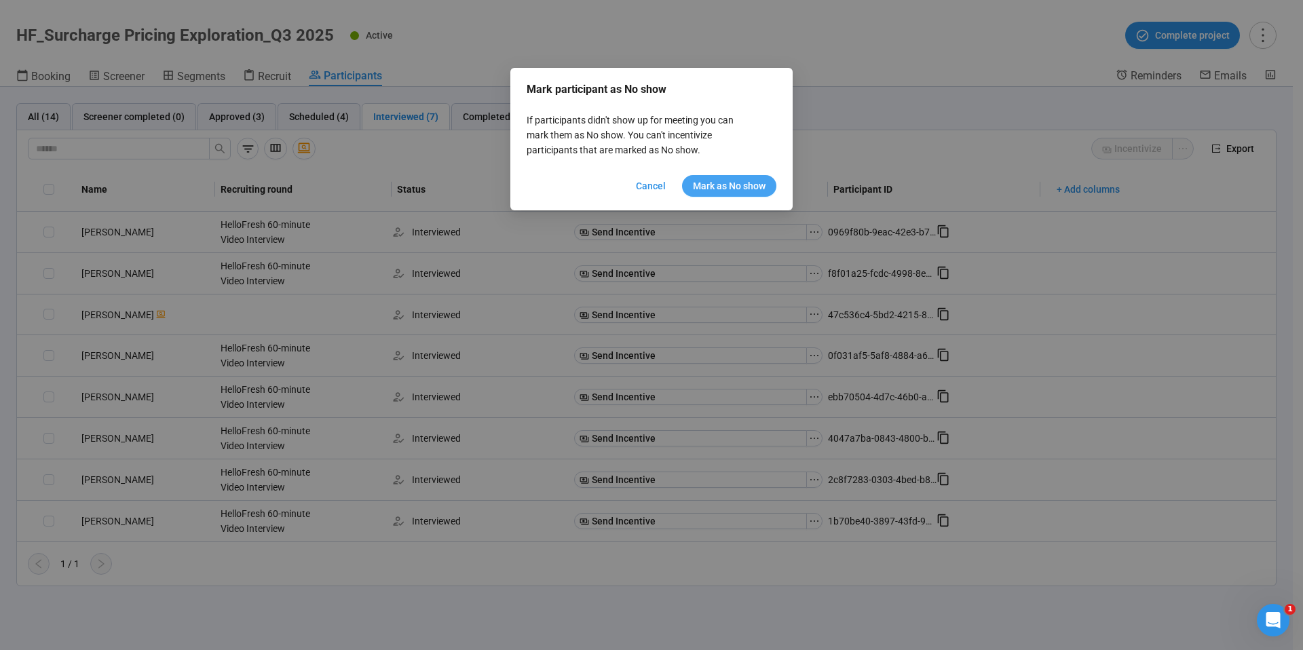
click at [709, 185] on span "Mark as No show" at bounding box center [729, 186] width 73 height 15
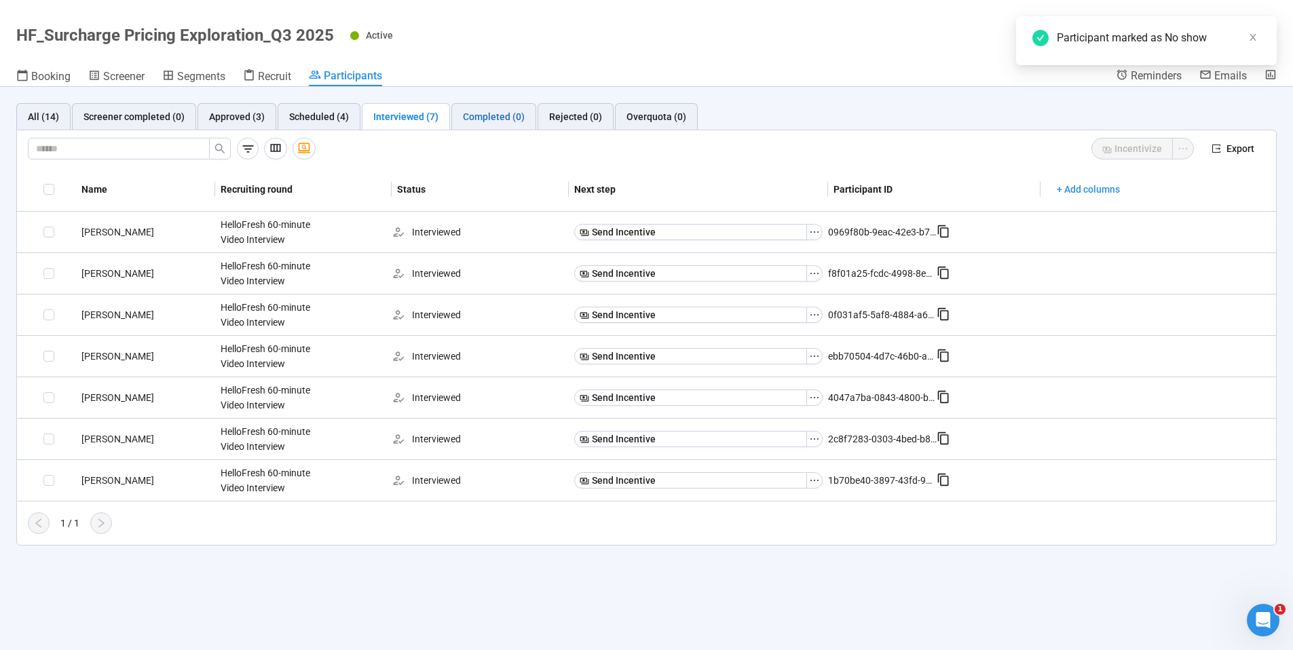
click at [500, 122] on div "Completed (0)" at bounding box center [494, 116] width 62 height 15
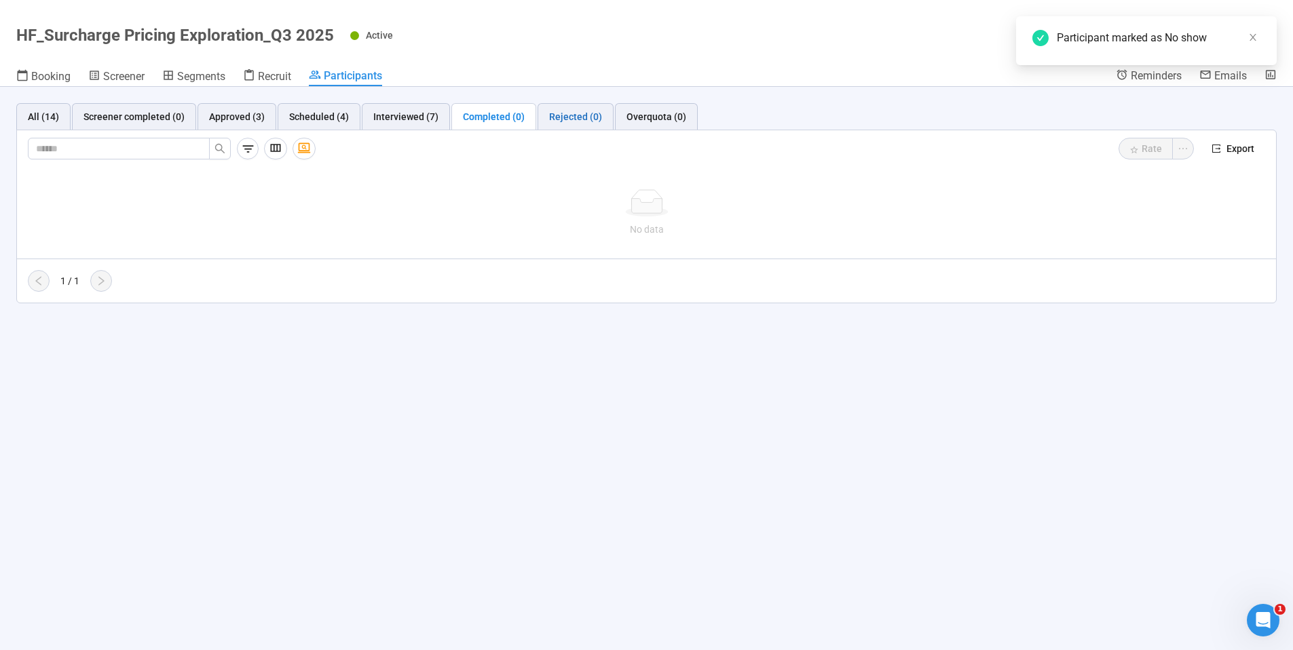
click at [568, 115] on div "Rejected (0)" at bounding box center [575, 116] width 53 height 15
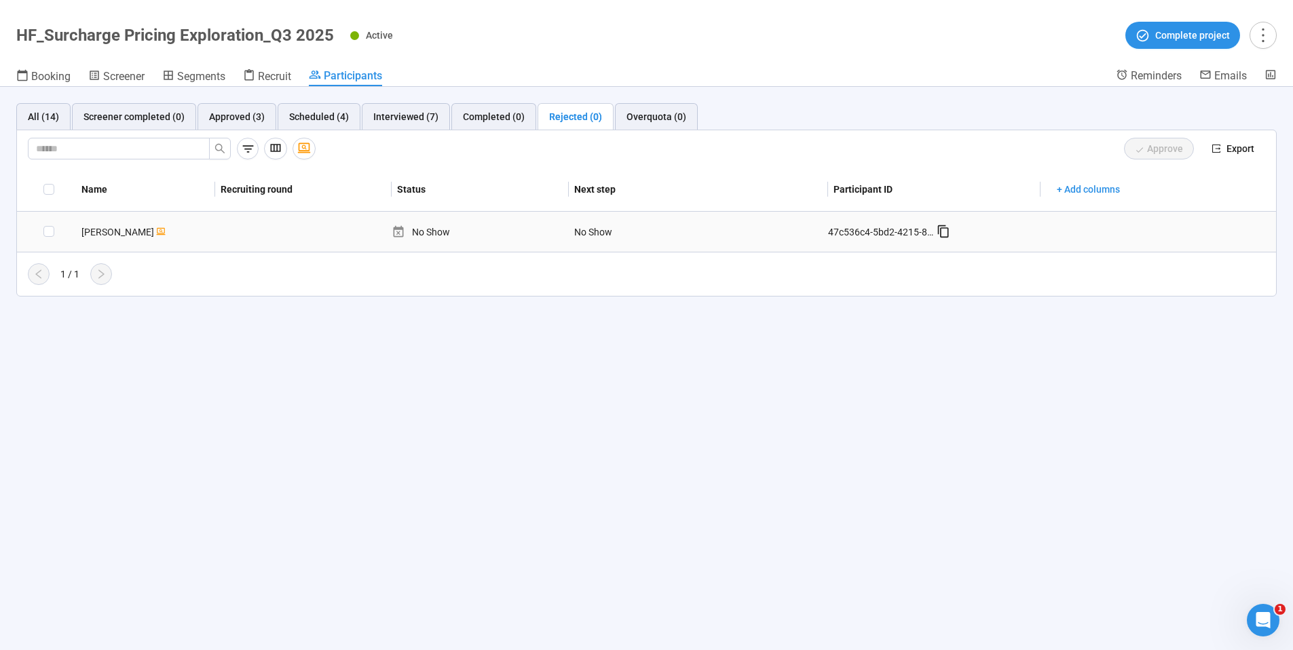
click at [408, 231] on div "No Show" at bounding box center [480, 232] width 177 height 15
click at [606, 231] on div "No Show" at bounding box center [620, 232] width 102 height 26
click at [77, 227] on div "[PERSON_NAME]" at bounding box center [145, 232] width 139 height 15
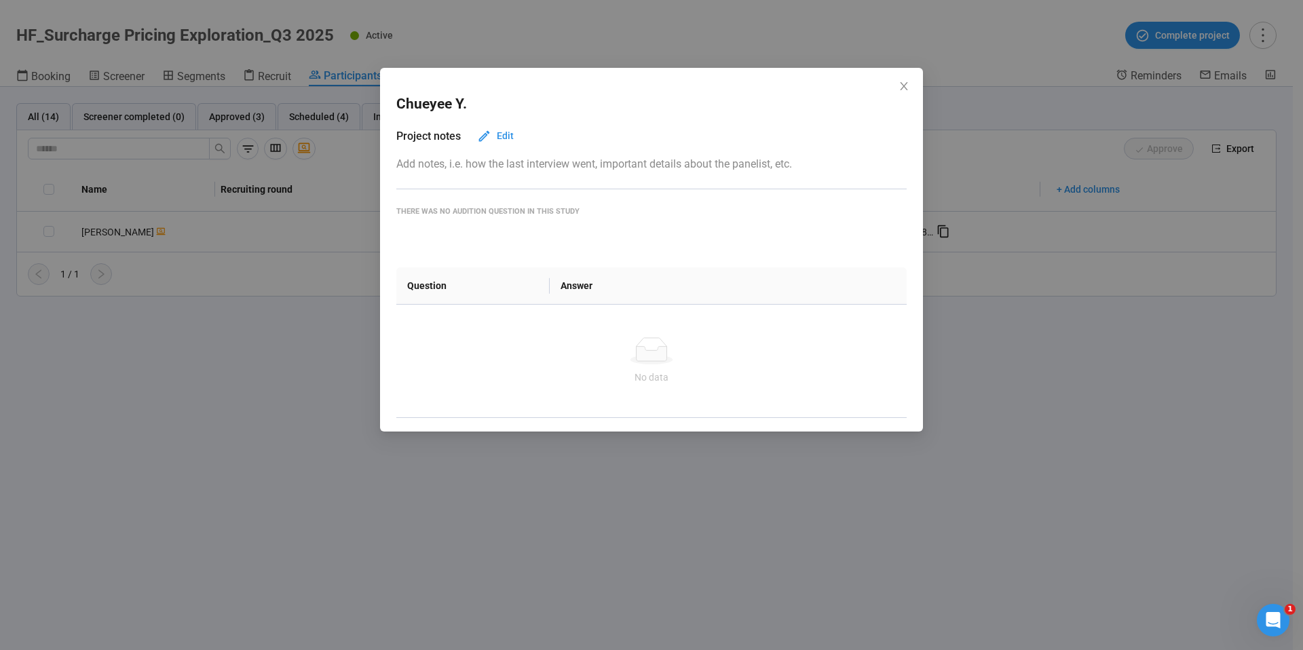
click at [334, 322] on div "[PERSON_NAME] Project notes Edit Add notes, i.e. how the last interview went, i…" at bounding box center [651, 325] width 1303 height 650
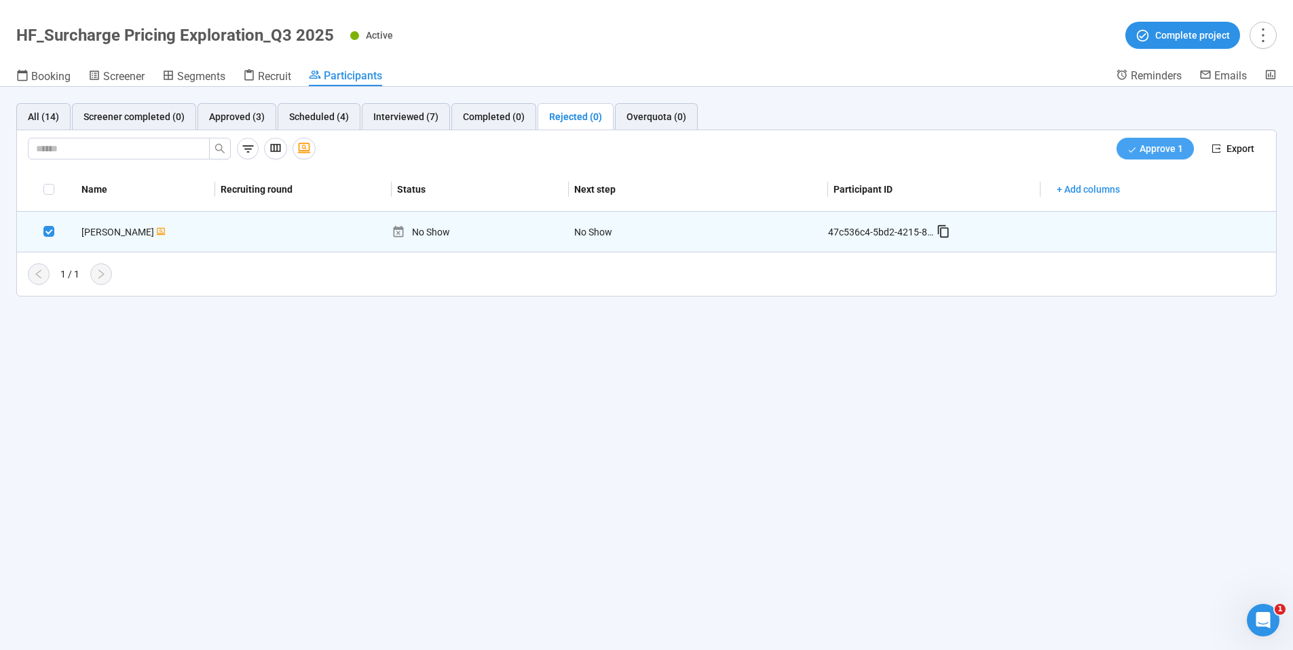
click at [1128, 145] on icon "button" at bounding box center [1133, 150] width 10 height 10
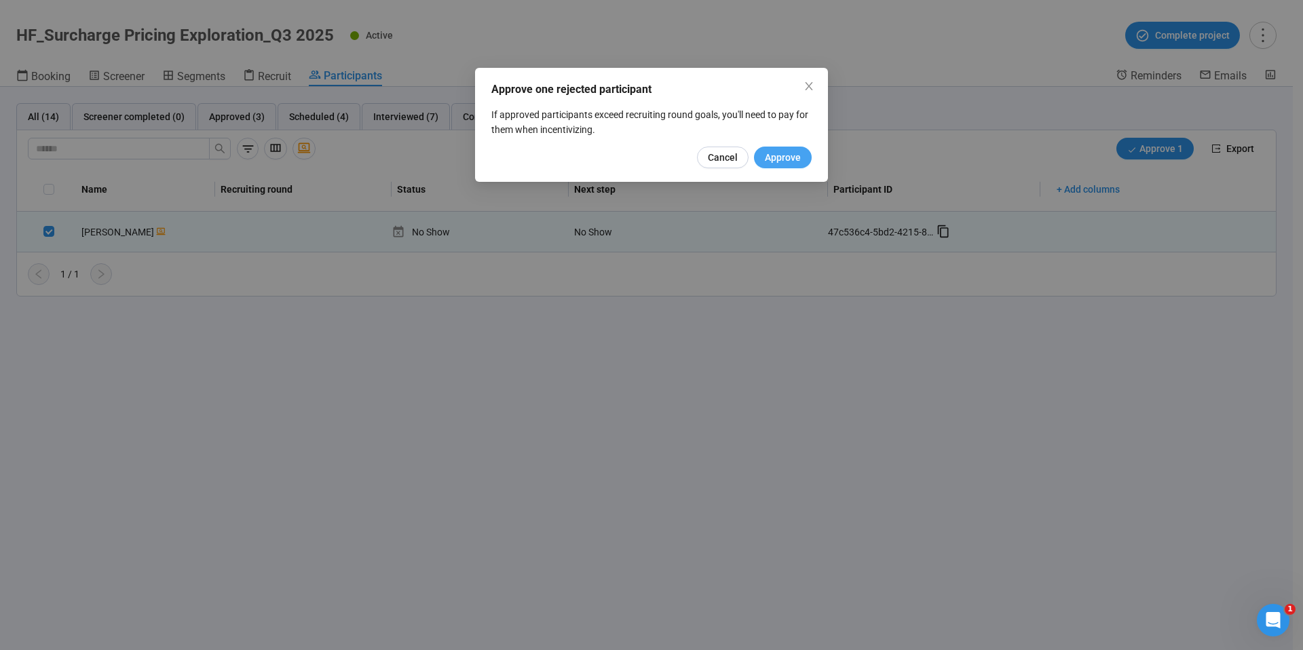
click at [794, 159] on span "Approve" at bounding box center [783, 157] width 36 height 15
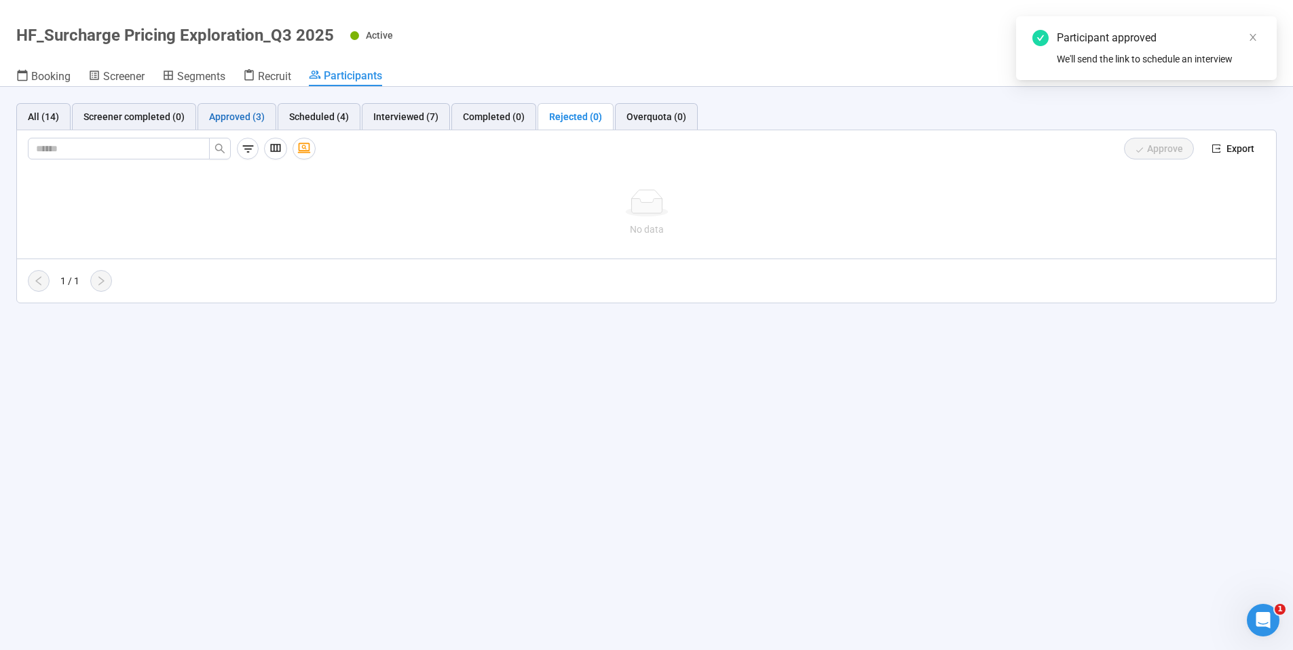
click at [223, 120] on div "Approved (3)" at bounding box center [237, 116] width 56 height 15
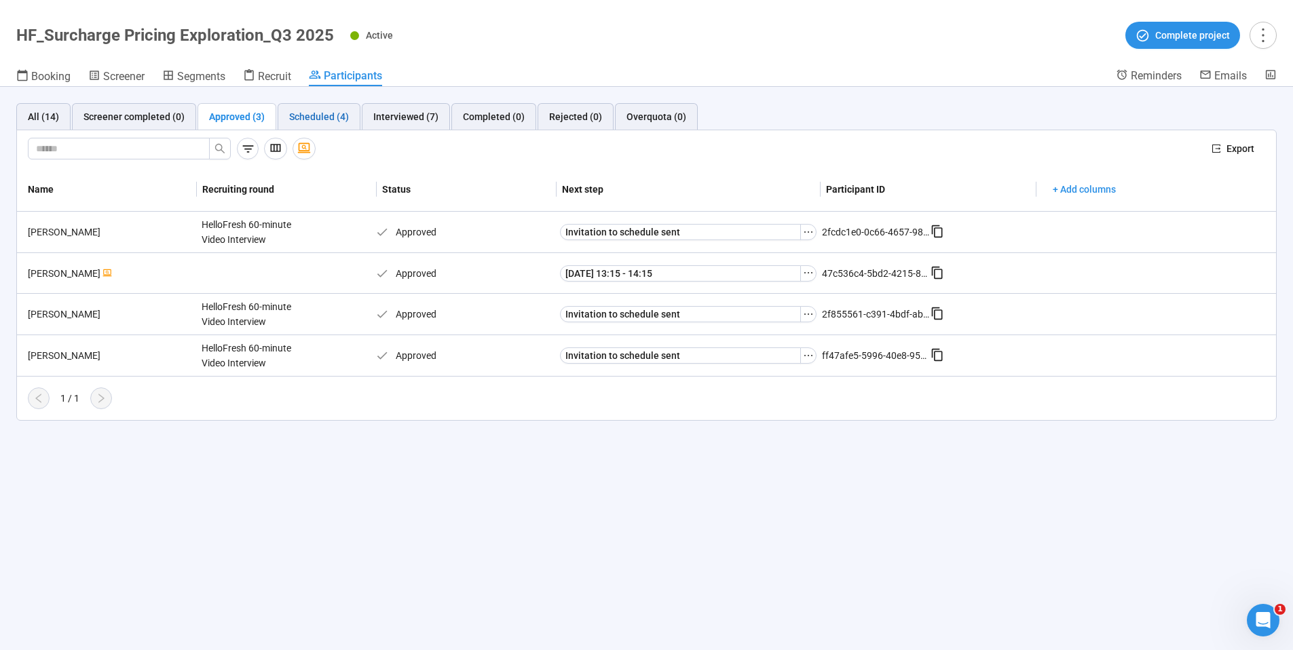
click at [328, 122] on div "Scheduled (4)" at bounding box center [319, 116] width 60 height 15
click at [807, 235] on icon "ellipsis" at bounding box center [807, 232] width 11 height 11
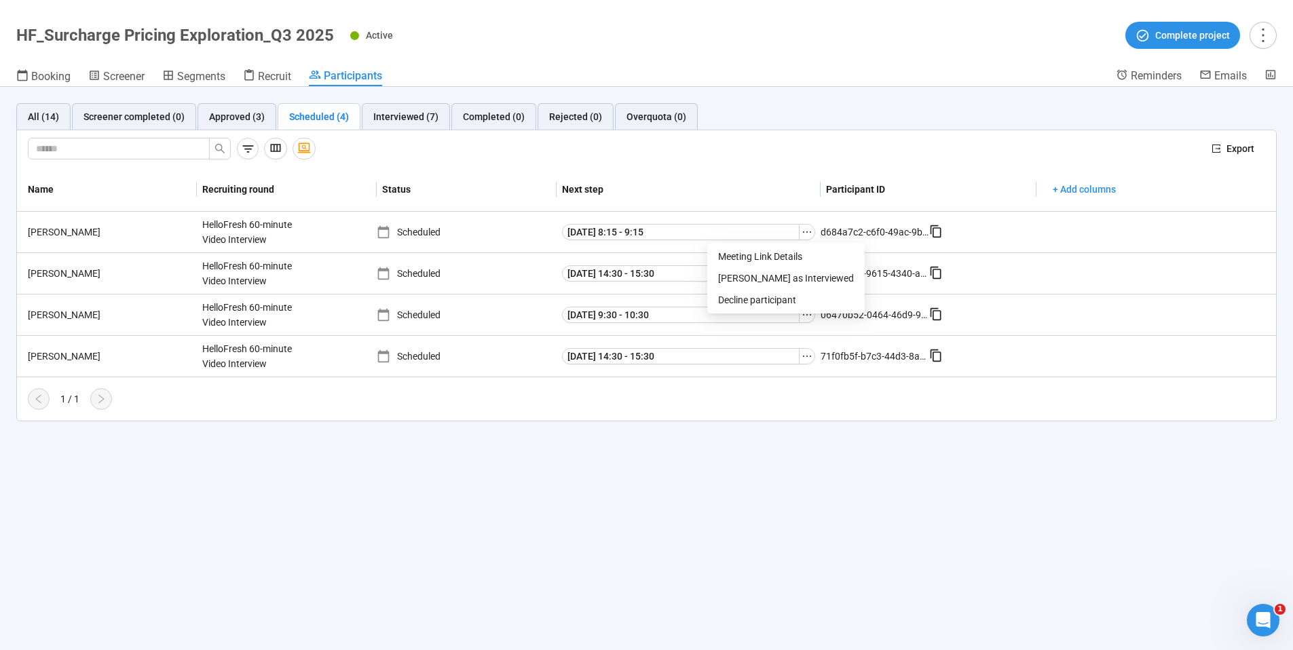
drag, startPoint x: 422, startPoint y: 528, endPoint x: 417, endPoint y: 523, distance: 7.2
click at [422, 528] on div "All (14) Screener completed (0) Approved (3) Scheduled (4) Interviewed (7) Comp…" at bounding box center [646, 368] width 1293 height 563
click at [389, 109] on div "Interviewed (7)" at bounding box center [406, 116] width 88 height 27
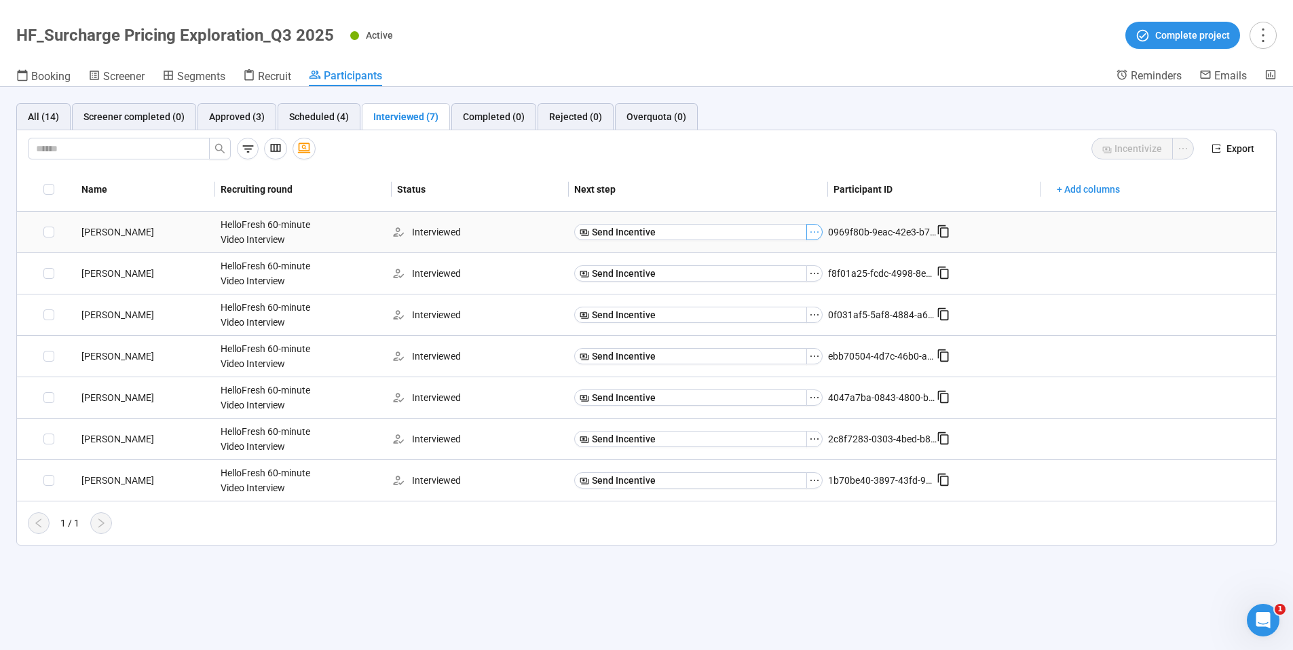
click at [821, 229] on button "button" at bounding box center [814, 232] width 16 height 16
click at [842, 76] on div "Booking Screener Segments Recruit Participants" at bounding box center [566, 78] width 1100 height 18
click at [1247, 150] on span "Export" at bounding box center [1241, 148] width 28 height 15
click at [309, 113] on div "Scheduled (4)" at bounding box center [319, 116] width 60 height 15
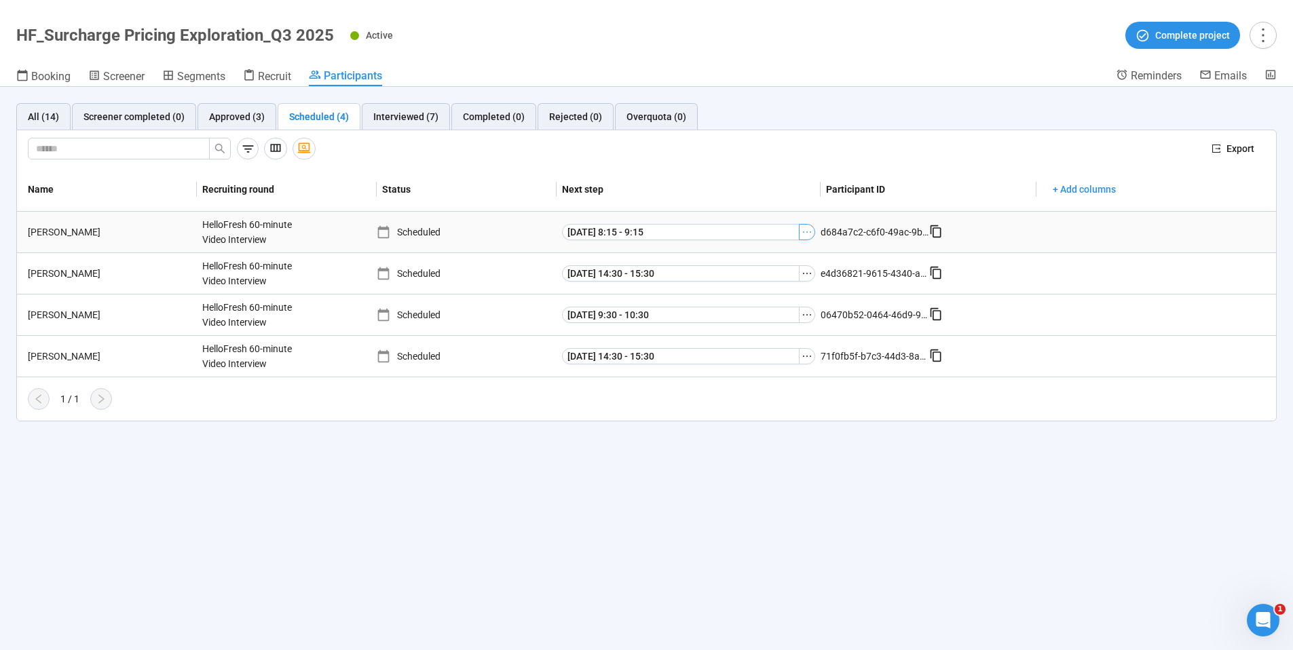
click at [809, 234] on icon "ellipsis" at bounding box center [807, 232] width 11 height 11
click at [821, 52] on header "HF_Surcharge Pricing Exploration_Q3 2025 Active Complete project Booking Screen…" at bounding box center [646, 43] width 1293 height 87
click at [238, 115] on div "Approved (3)" at bounding box center [237, 116] width 56 height 15
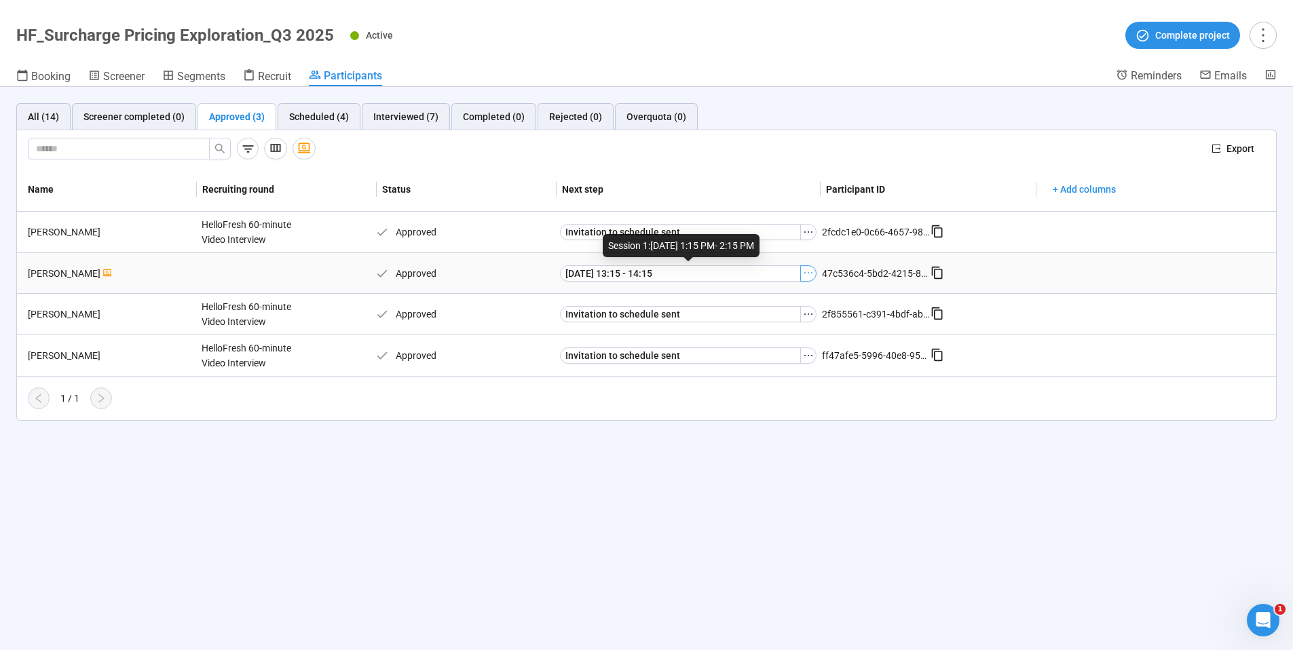
click at [808, 276] on icon "ellipsis" at bounding box center [808, 272] width 11 height 11
click at [762, 345] on span "Decline participant" at bounding box center [786, 341] width 136 height 15
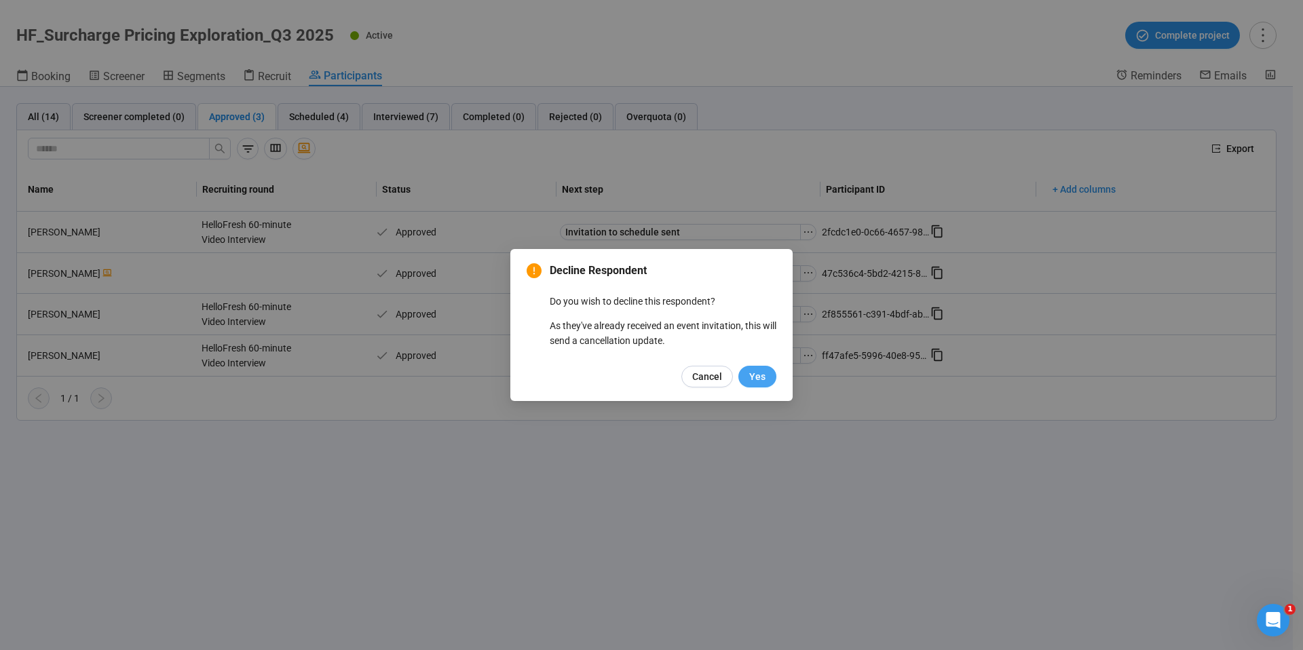
click at [759, 373] on span "Yes" at bounding box center [757, 376] width 16 height 15
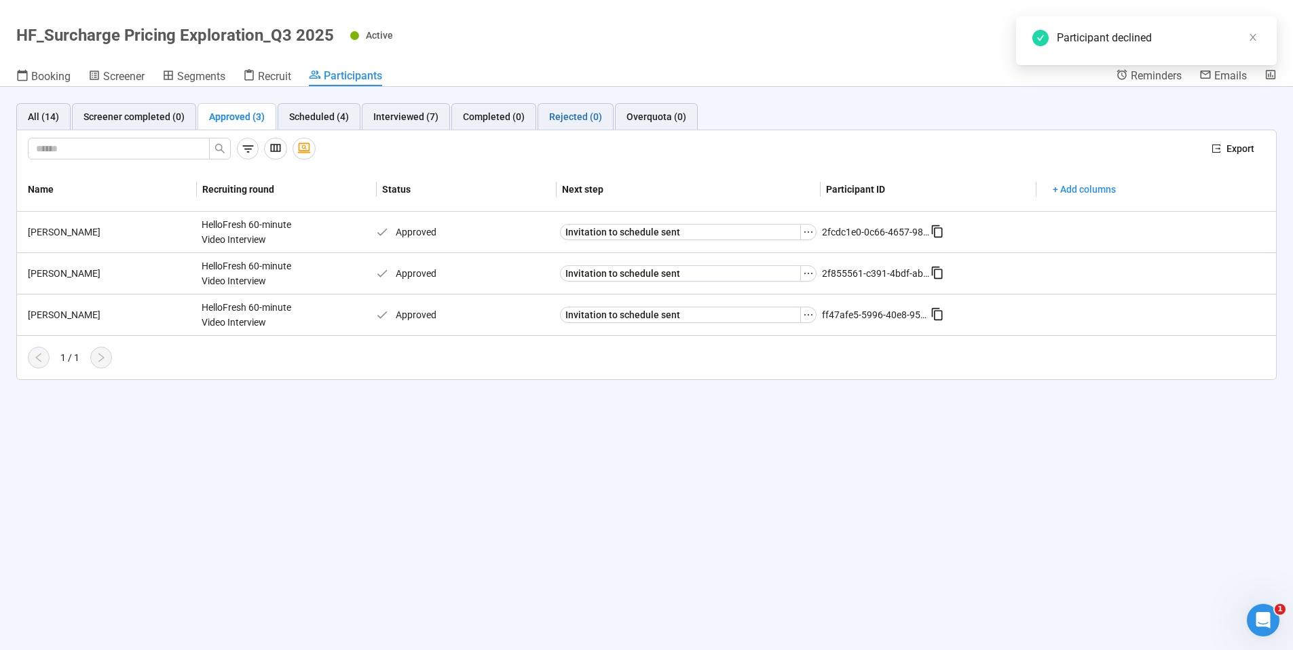
click at [559, 111] on div "Rejected (0)" at bounding box center [575, 116] width 53 height 15
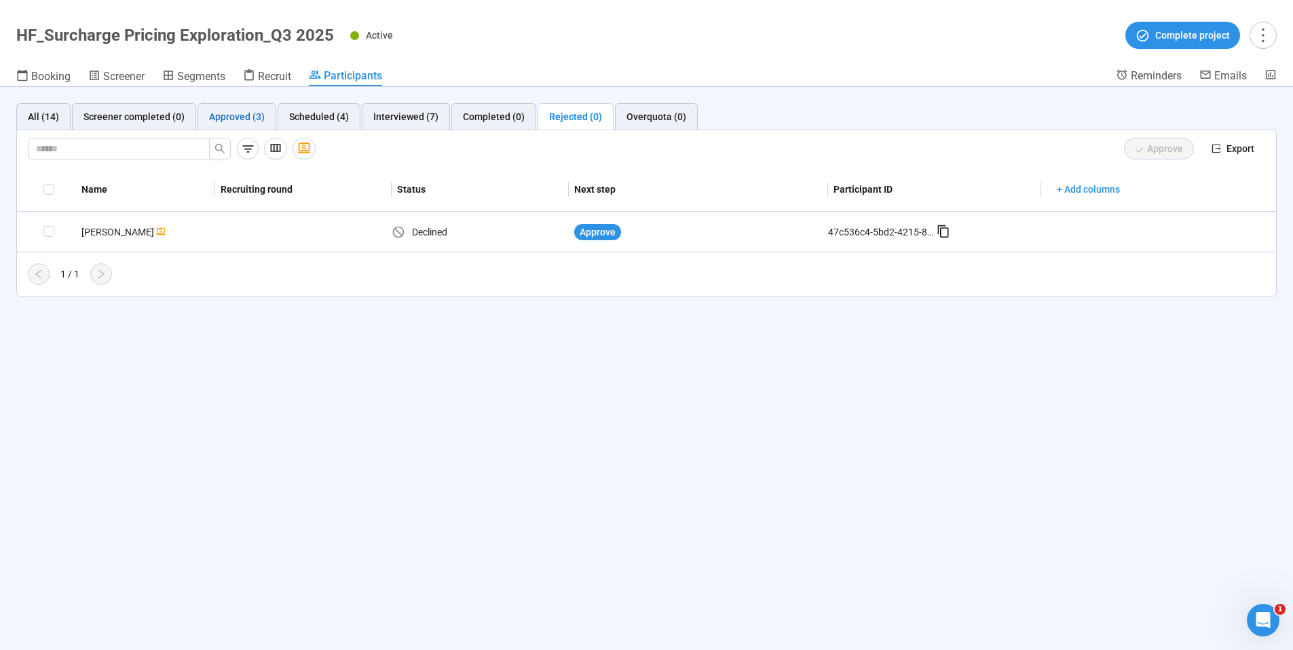
click at [236, 114] on div "Approved (3)" at bounding box center [237, 116] width 56 height 15
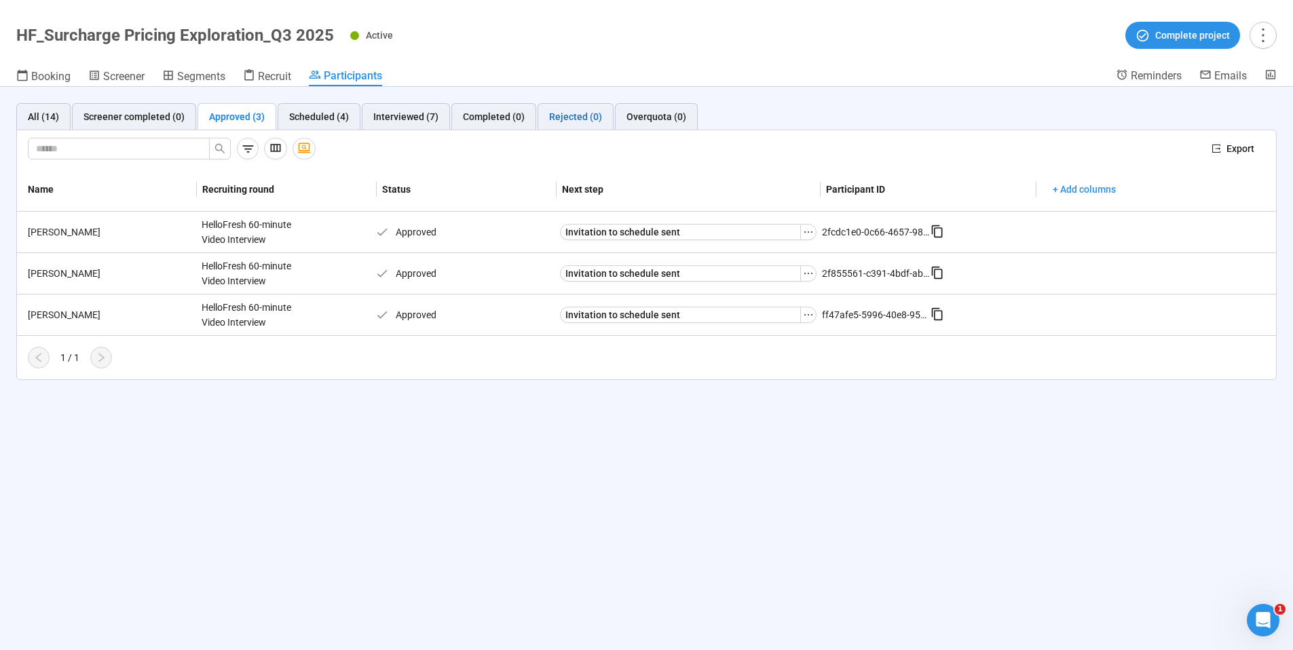
click at [549, 114] on div "Rejected (0)" at bounding box center [575, 116] width 53 height 15
